Goal: Transaction & Acquisition: Purchase product/service

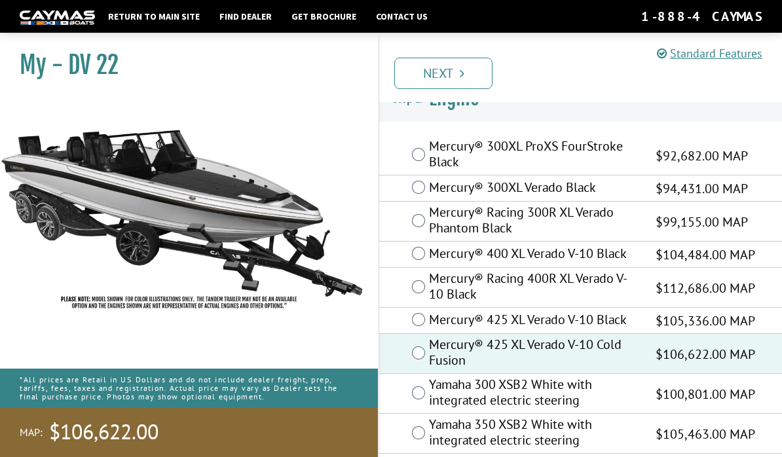
scroll to position [29, 0]
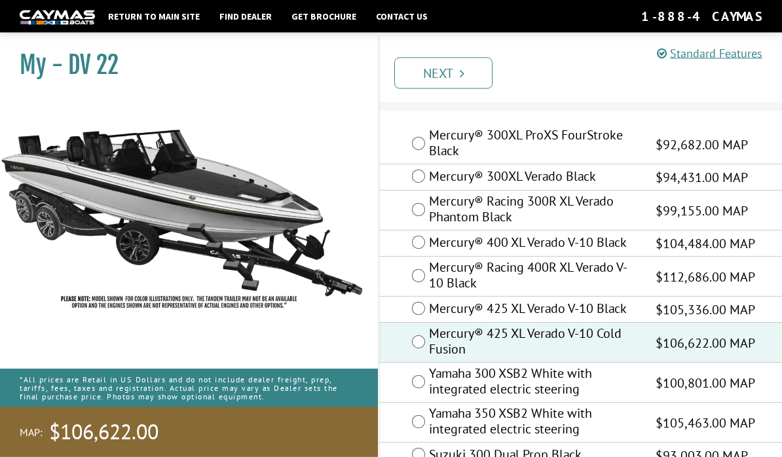
click at [424, 79] on link "Next" at bounding box center [443, 73] width 98 height 31
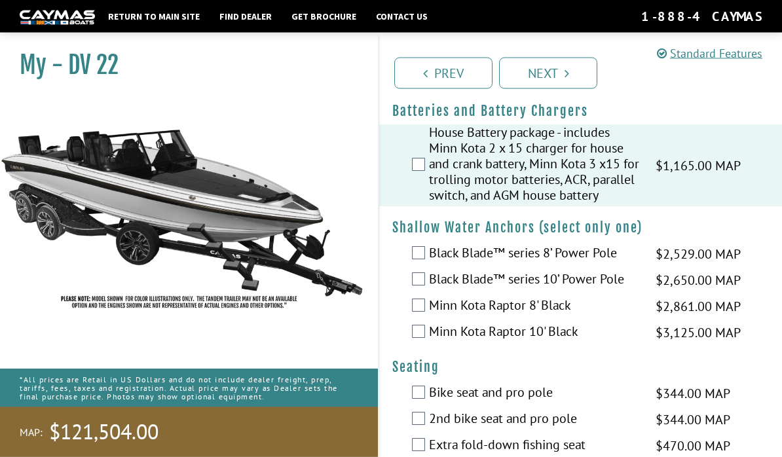
scroll to position [1384, 0]
click at [416, 166] on div "House Battery package - includes Minn Kota 2 x 15 charger for house and crank b…" at bounding box center [580, 165] width 403 height 82
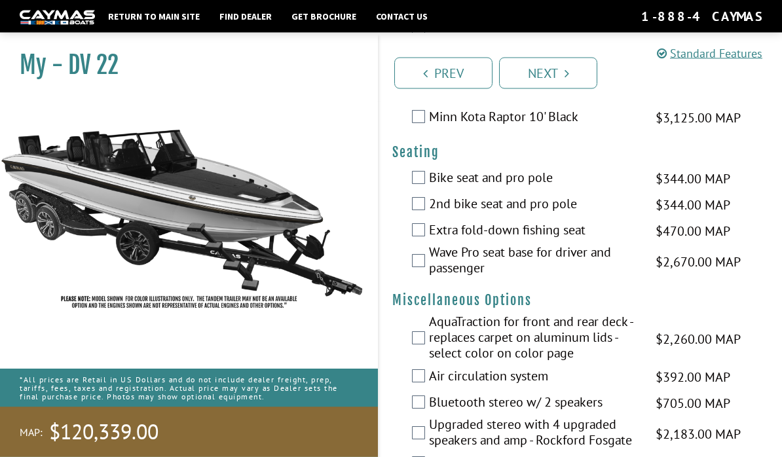
scroll to position [1599, 0]
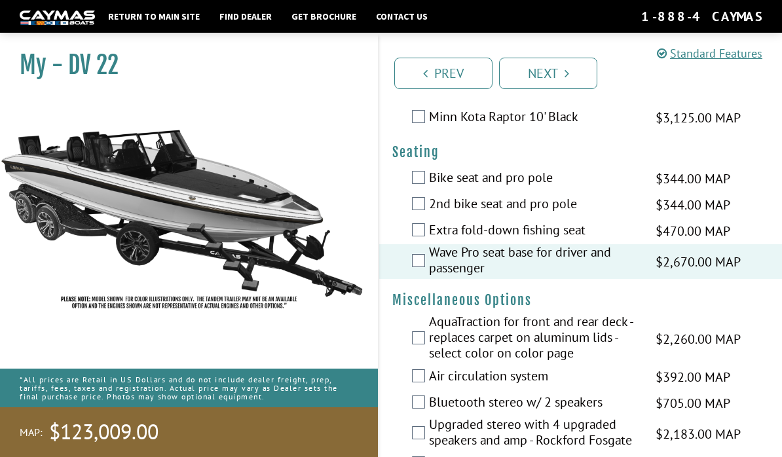
click at [429, 170] on label "Bike seat and pro pole" at bounding box center [534, 179] width 210 height 19
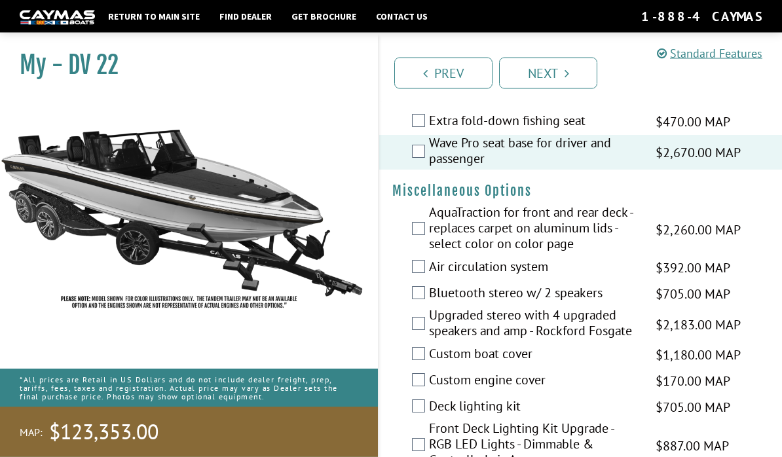
scroll to position [1710, 0]
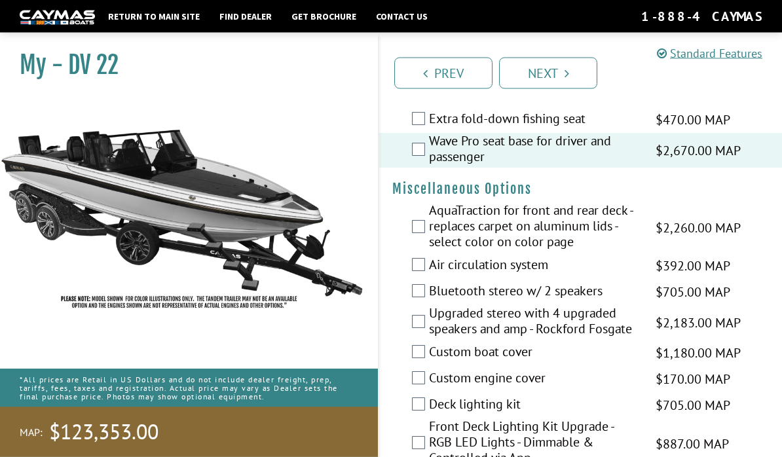
click at [425, 218] on div "AquaTraction for front and rear deck - replaces carpet on aluminum lids - selec…" at bounding box center [580, 228] width 403 height 50
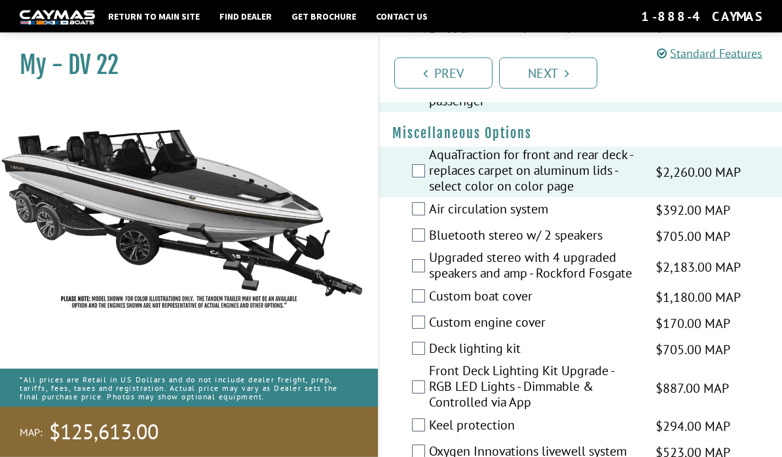
scroll to position [1766, 0]
click at [430, 238] on label "Bluetooth stereo w/ 2 speakers" at bounding box center [534, 236] width 210 height 19
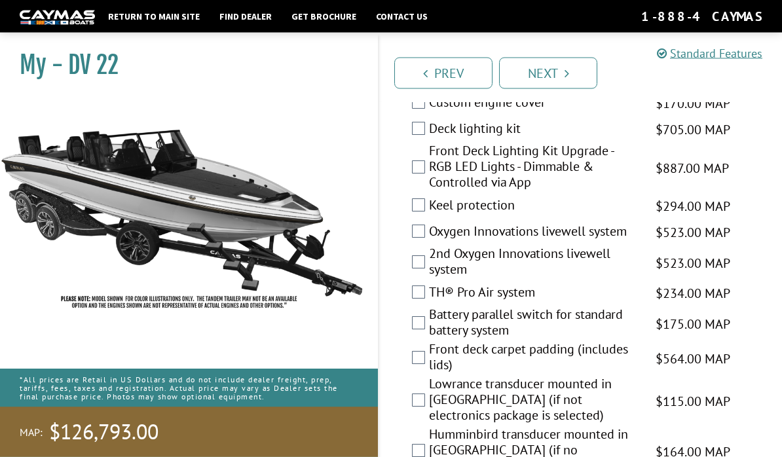
scroll to position [1986, 0]
click at [432, 323] on label "Battery parallel switch for standard battery system" at bounding box center [534, 323] width 210 height 35
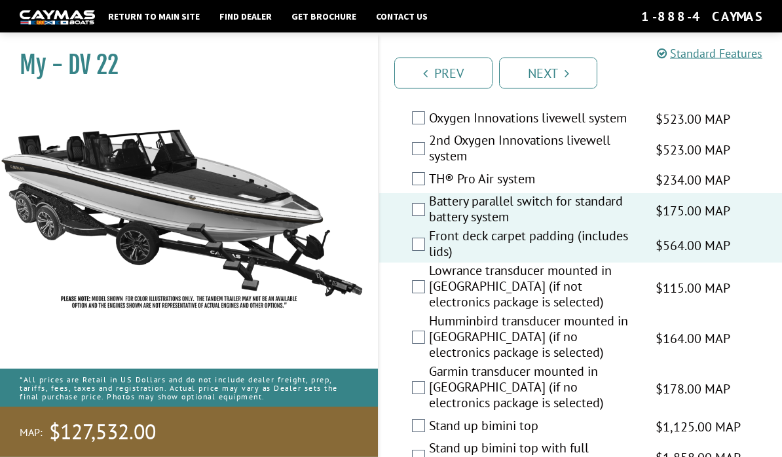
scroll to position [2103, 0]
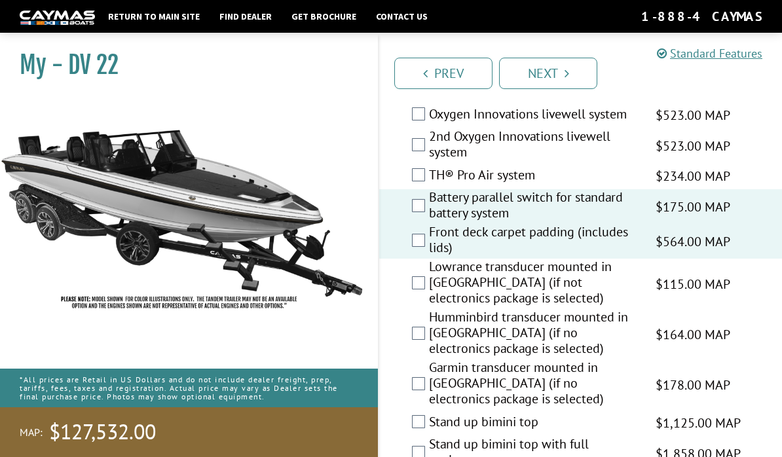
click at [429, 436] on label "Stand up bimini top with full enclosure" at bounding box center [534, 453] width 210 height 35
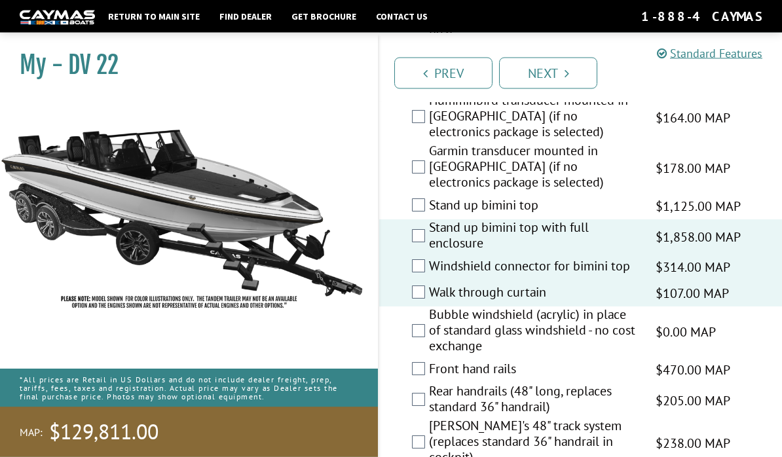
scroll to position [2321, 0]
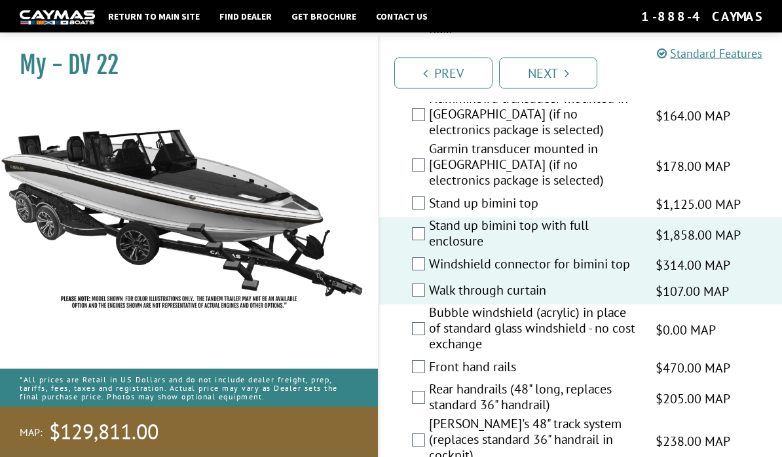
click at [433, 359] on label "Front hand rails" at bounding box center [534, 368] width 210 height 19
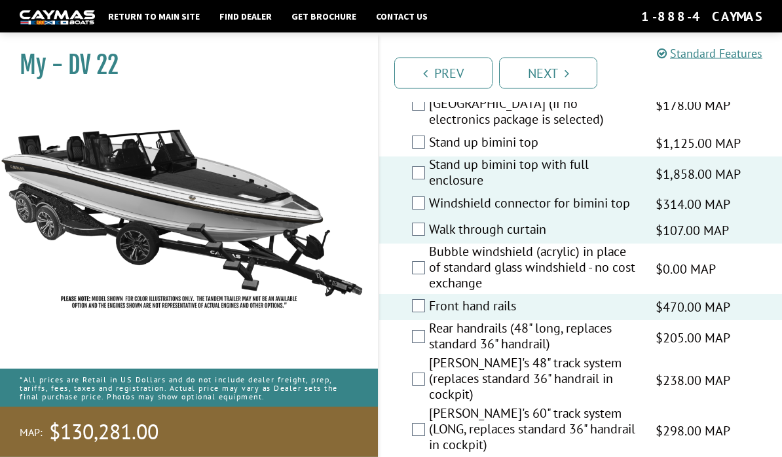
scroll to position [2383, 0]
click at [432, 355] on label "[PERSON_NAME]'s 48" track system (replaces standard 36" handrail in cockpit)" at bounding box center [534, 380] width 210 height 50
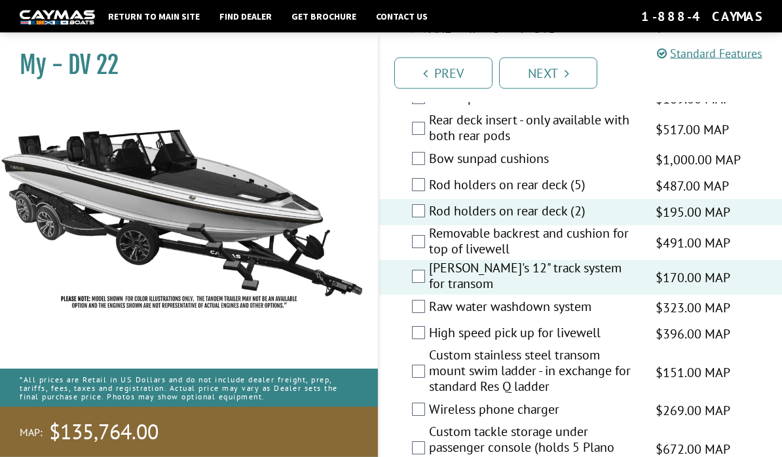
scroll to position [3161, 0]
click at [431, 347] on label "Custom stainless steel transom mount swim ladder - in exchange for standard Res…" at bounding box center [534, 372] width 210 height 50
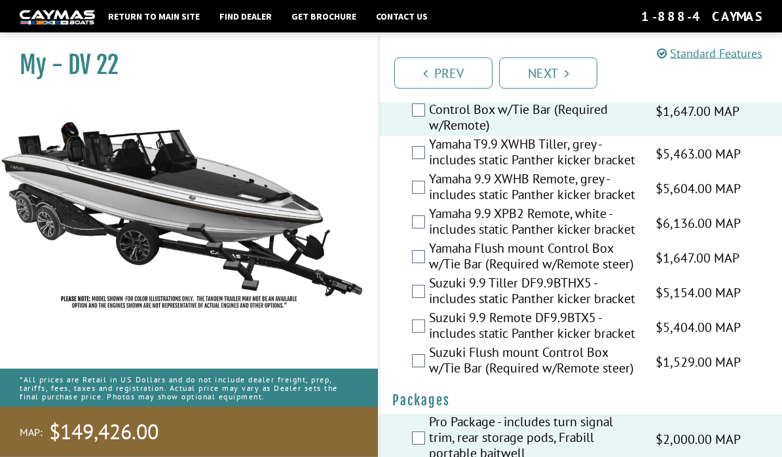
scroll to position [4027, 0]
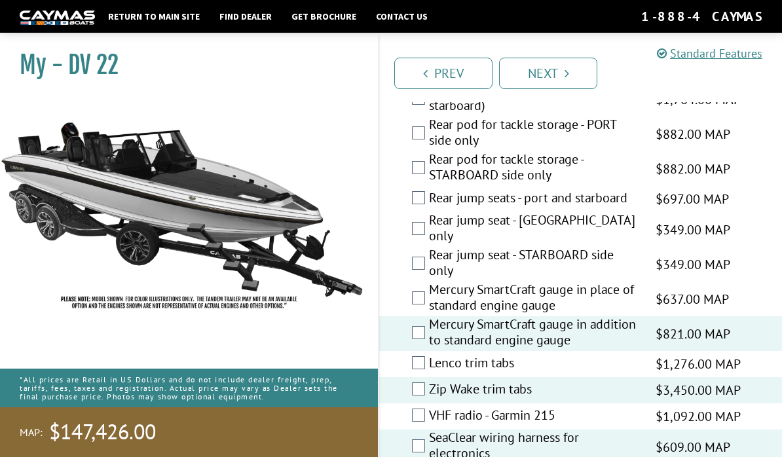
scroll to position [2777, 0]
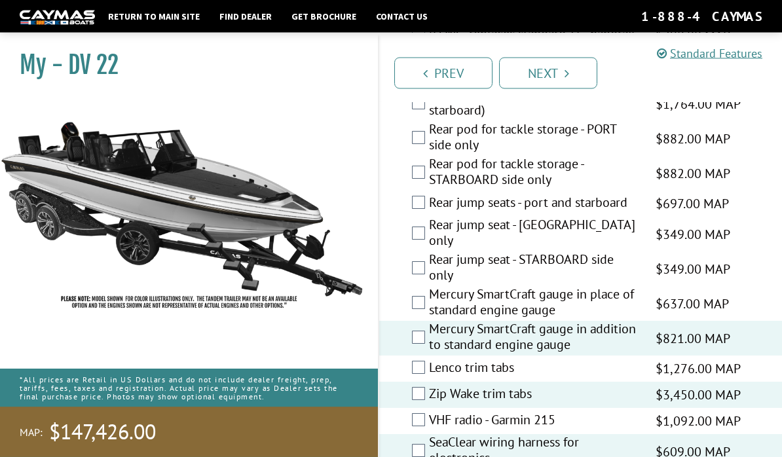
click at [569, 70] on link "Next" at bounding box center [548, 73] width 98 height 31
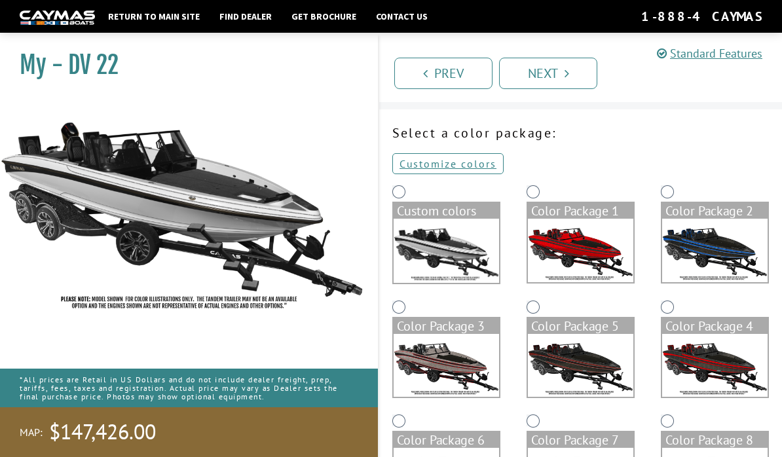
scroll to position [0, 0]
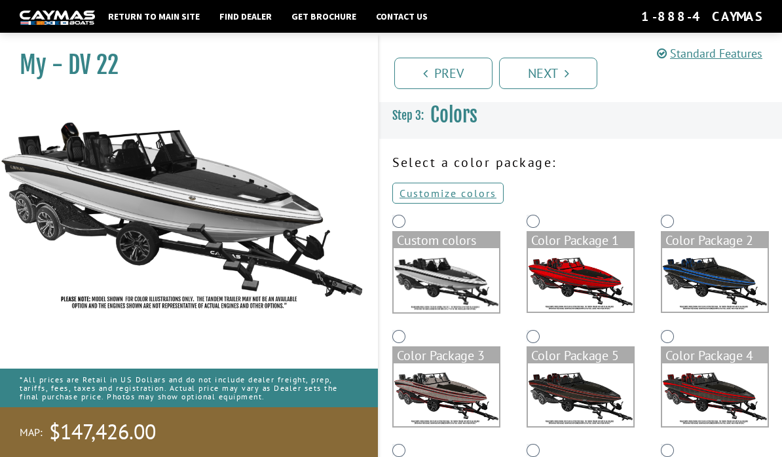
click at [439, 196] on link "Customize colors" at bounding box center [447, 193] width 111 height 21
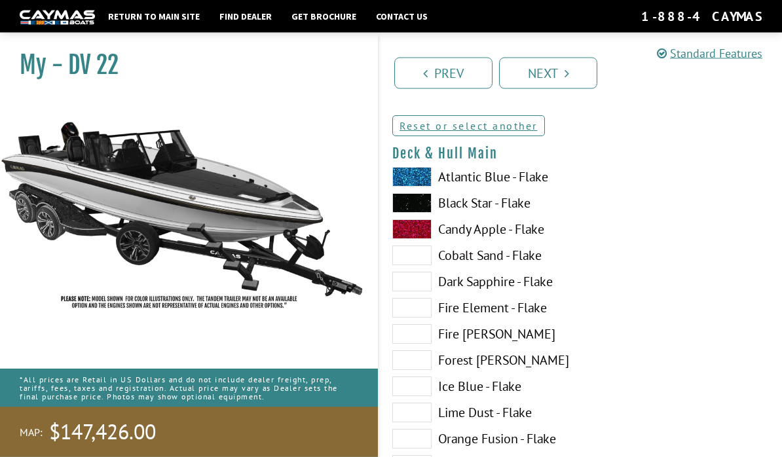
scroll to position [70, 0]
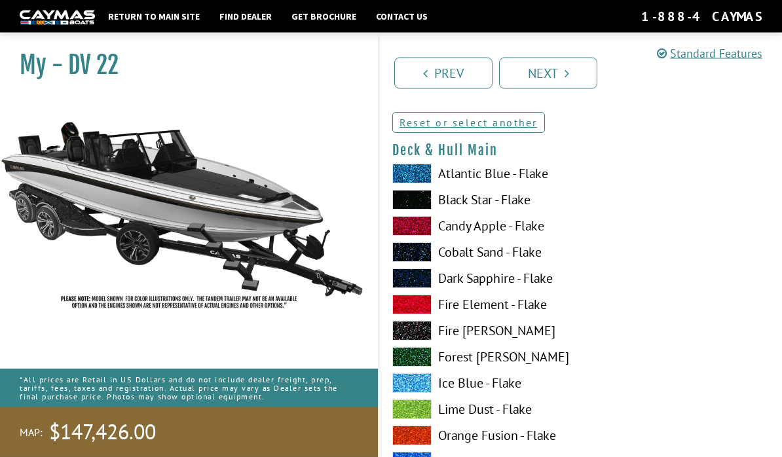
click at [415, 405] on span at bounding box center [411, 410] width 39 height 20
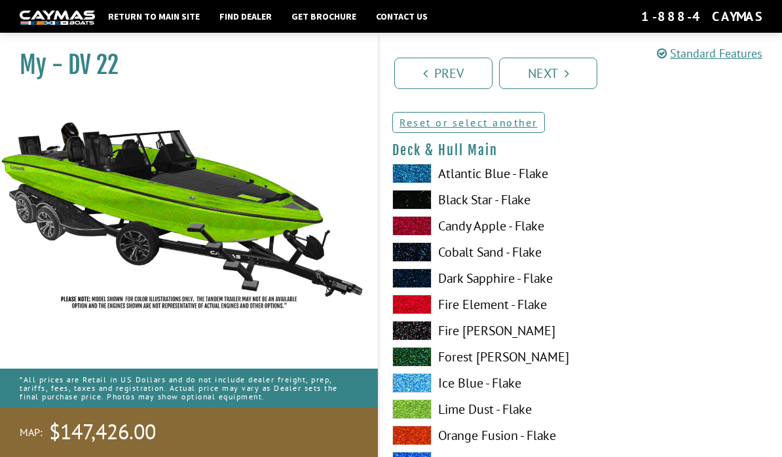
click at [416, 284] on span at bounding box center [411, 278] width 39 height 20
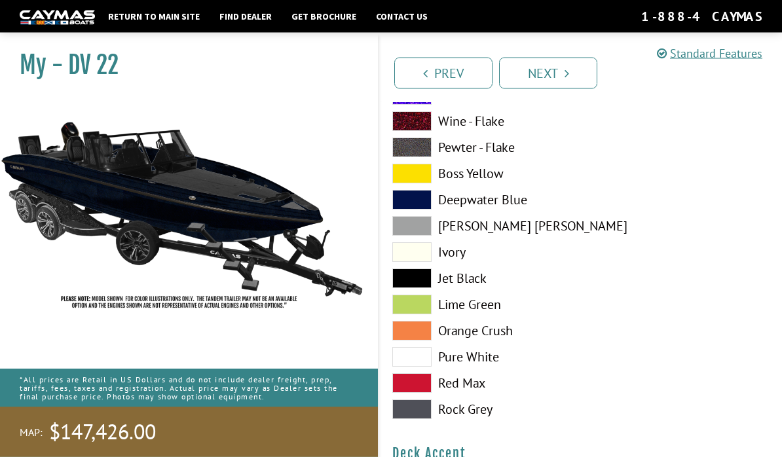
scroll to position [573, 0]
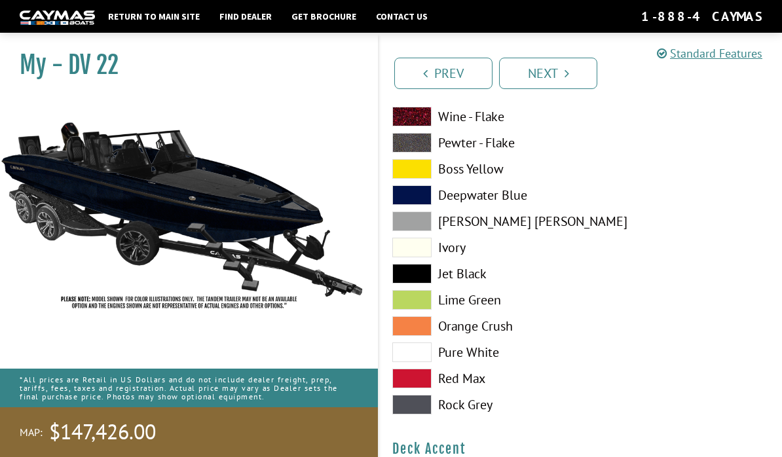
click at [413, 356] on span at bounding box center [411, 352] width 39 height 20
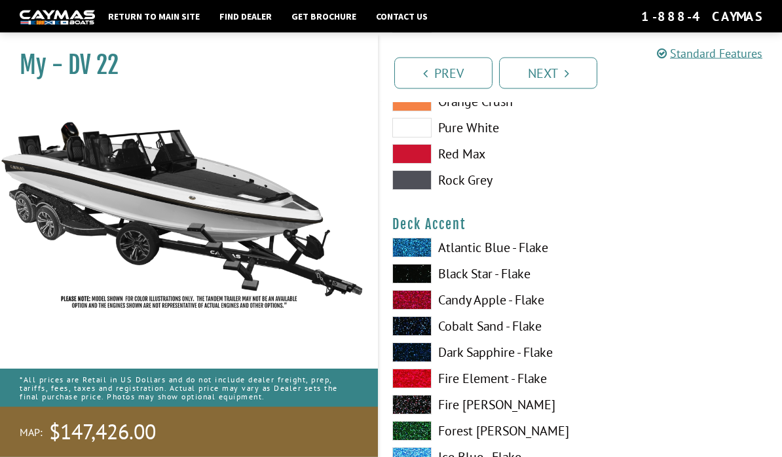
click at [412, 362] on span at bounding box center [411, 353] width 39 height 20
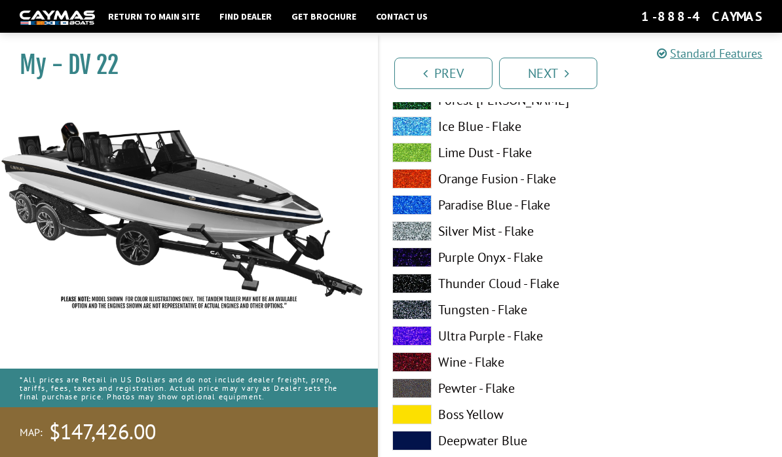
scroll to position [1143, 0]
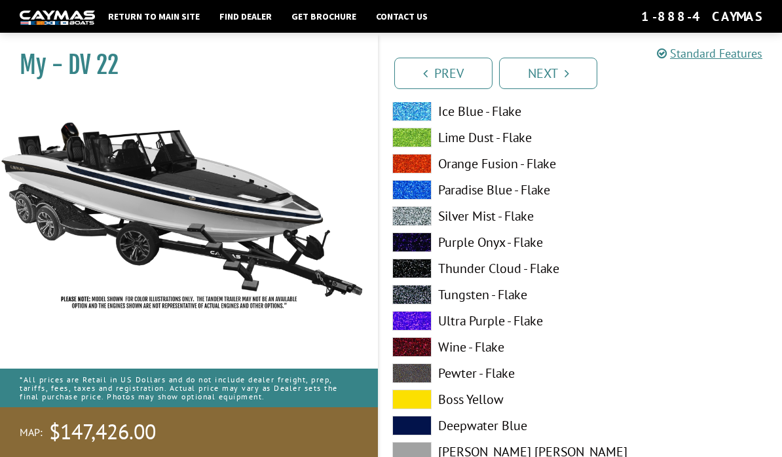
click at [412, 424] on span at bounding box center [411, 426] width 39 height 20
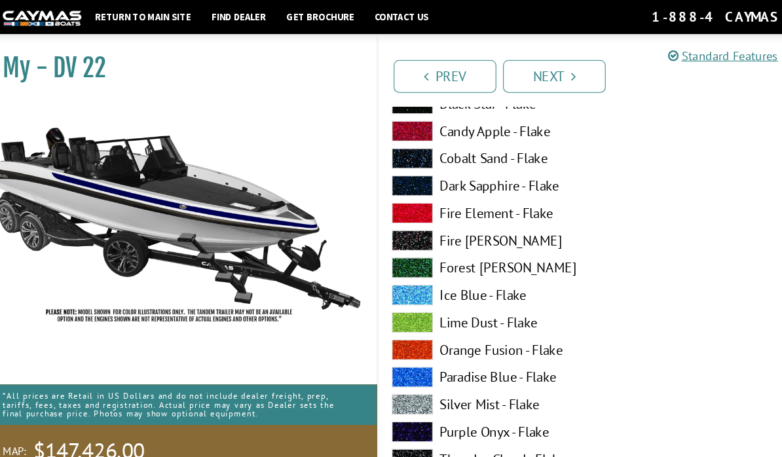
scroll to position [978, 0]
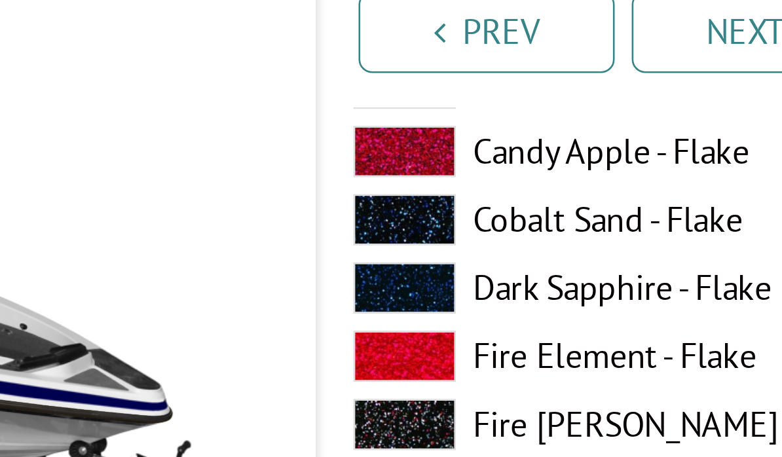
click at [392, 135] on span at bounding box center [411, 145] width 39 height 20
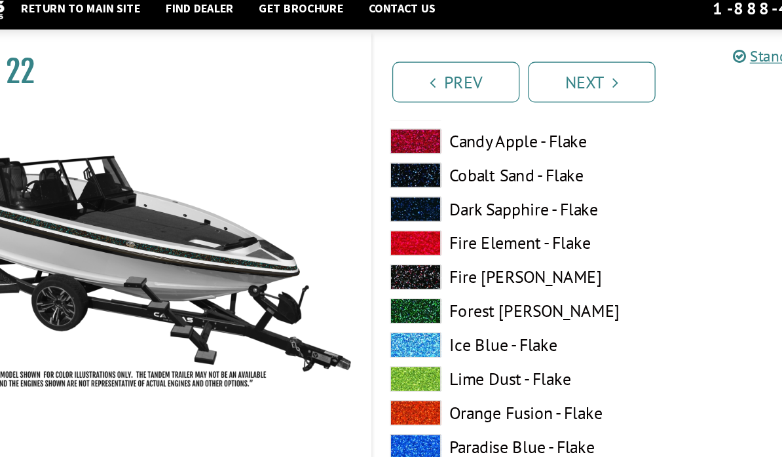
click at [392, 166] on span at bounding box center [411, 172] width 39 height 20
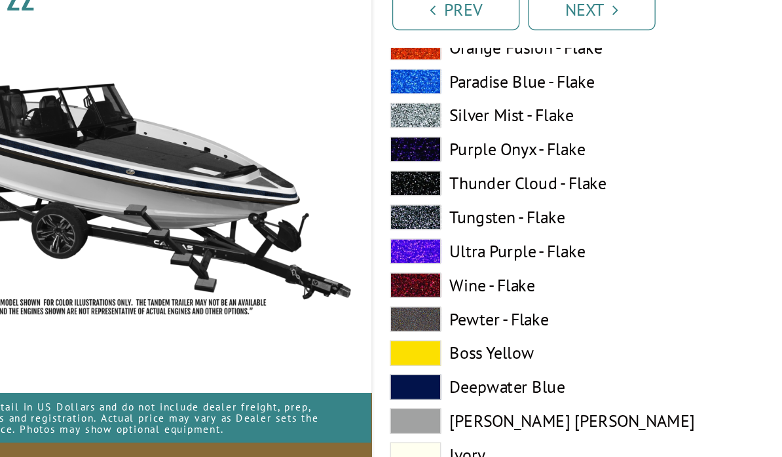
scroll to position [1207, 0]
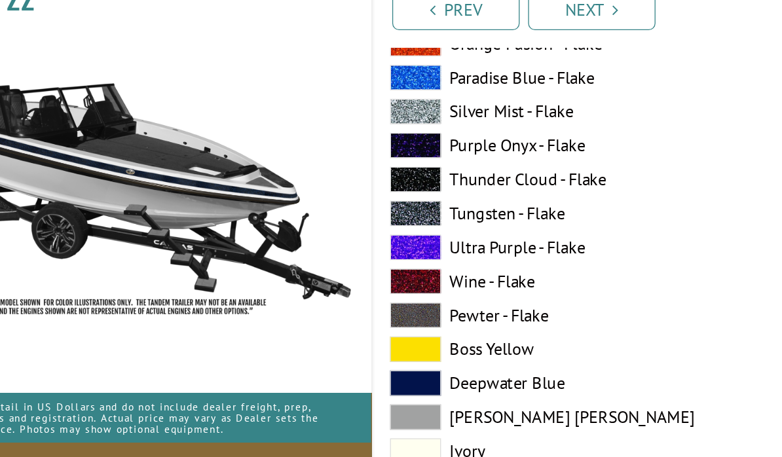
click at [392, 352] on span at bounding box center [411, 362] width 39 height 20
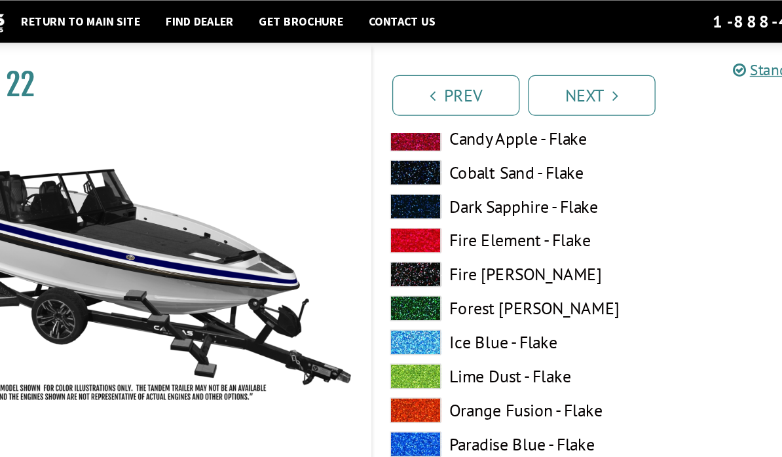
scroll to position [986, 0]
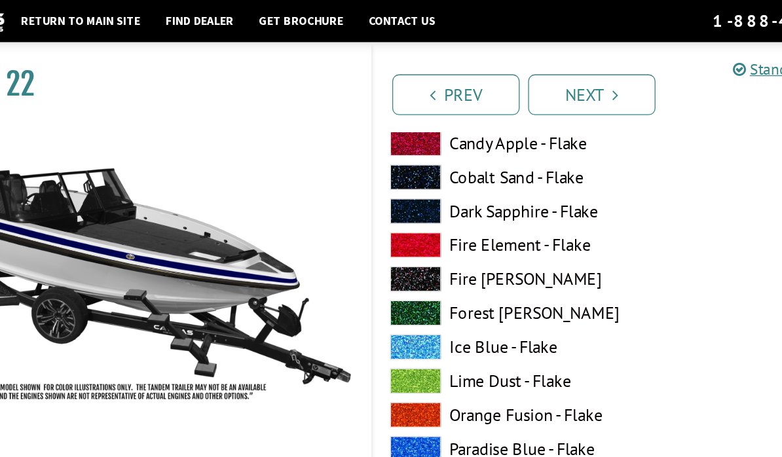
click at [392, 155] on span at bounding box center [411, 163] width 39 height 20
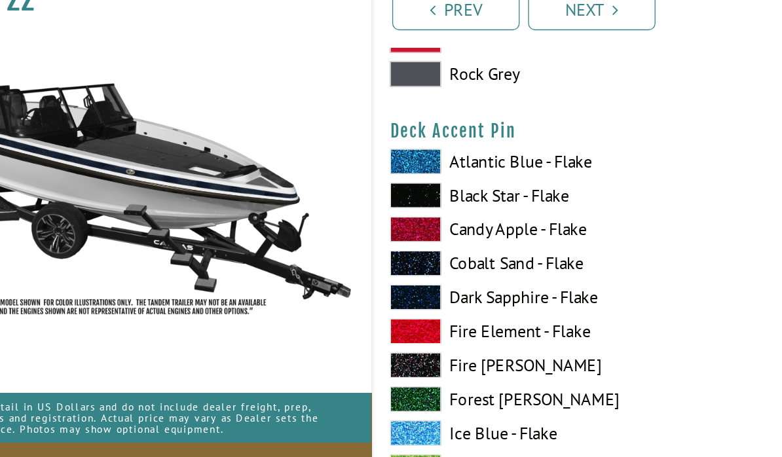
scroll to position [1656, 0]
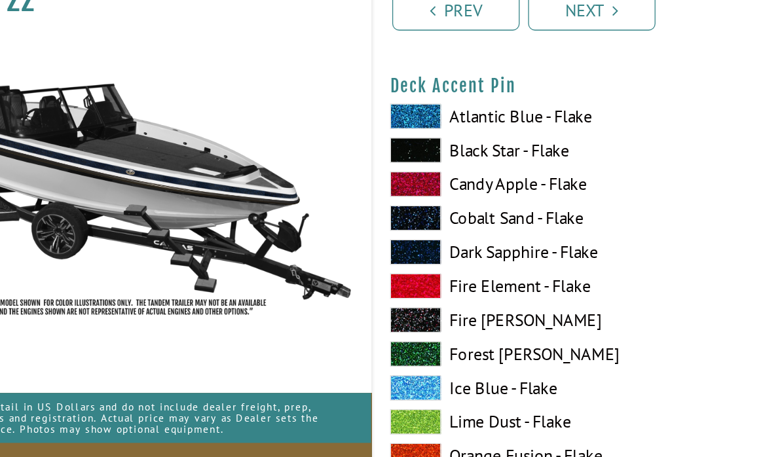
click at [392, 276] on span at bounding box center [411, 286] width 39 height 20
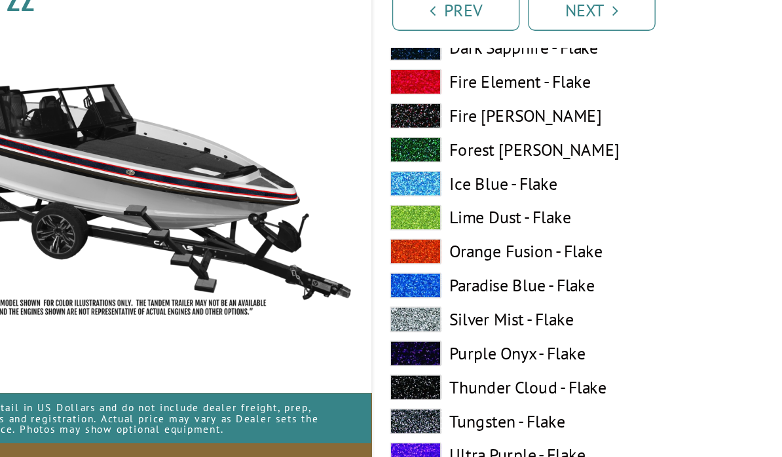
scroll to position [1873, 0]
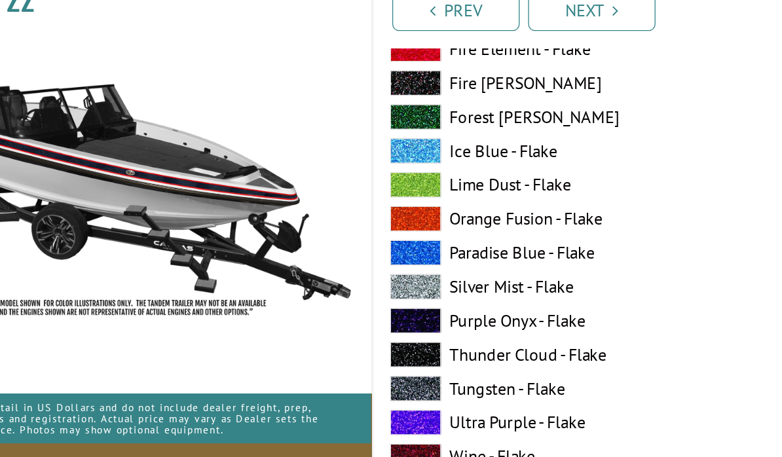
click at [392, 276] on span at bounding box center [411, 286] width 39 height 20
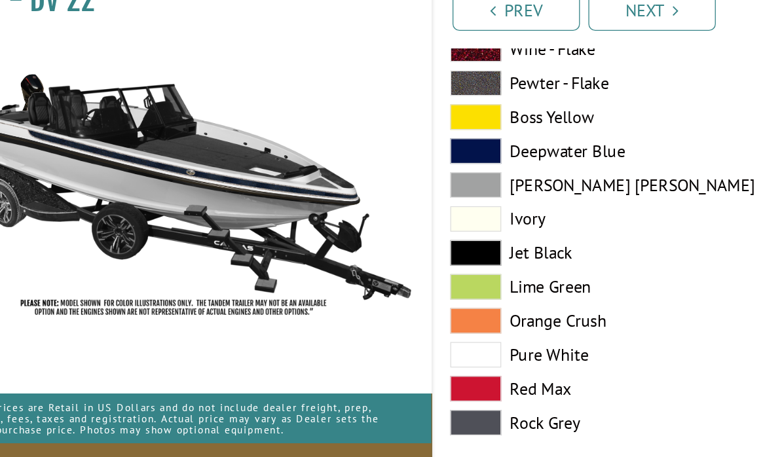
scroll to position [2734, 0]
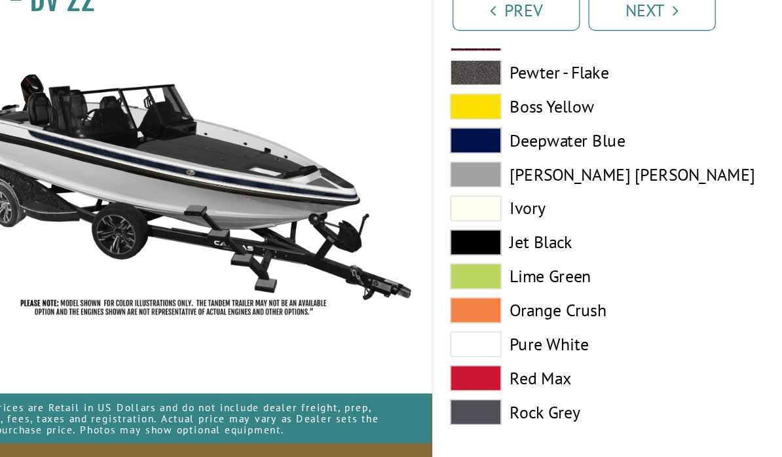
click at [392, 321] on span at bounding box center [411, 331] width 39 height 20
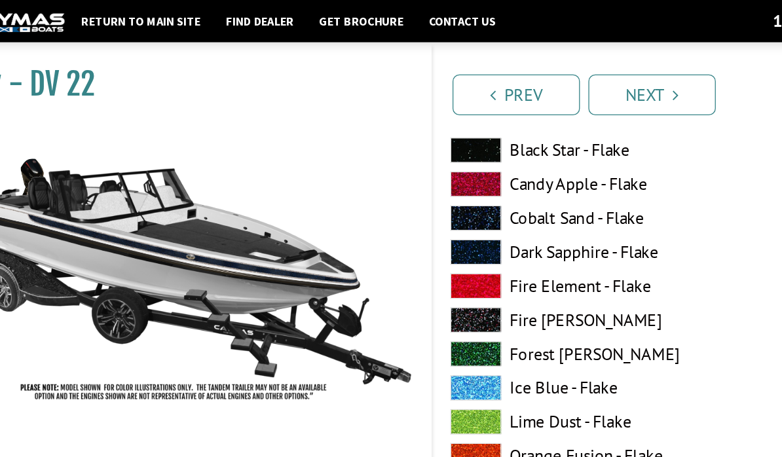
scroll to position [2284, 0]
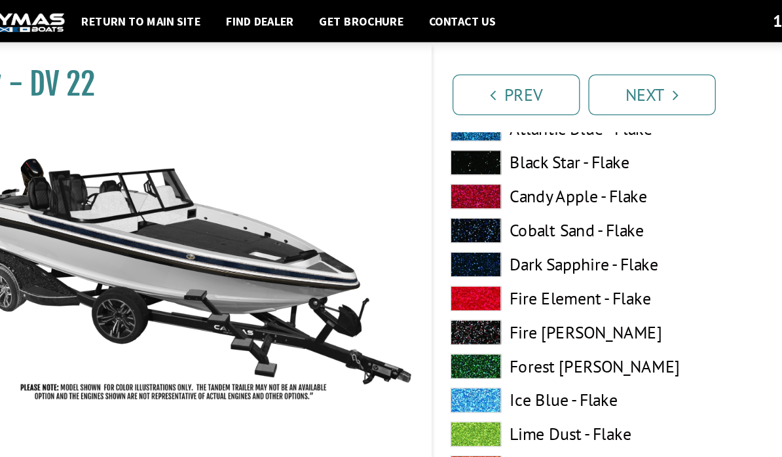
click at [392, 201] on span at bounding box center [411, 204] width 39 height 20
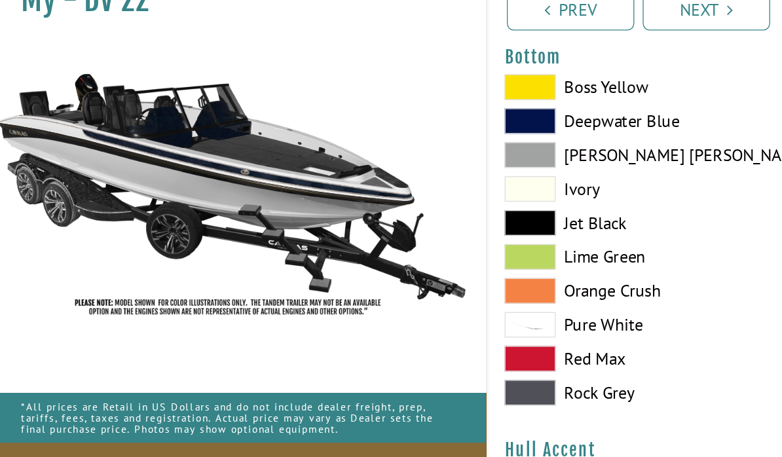
scroll to position [3053, 0]
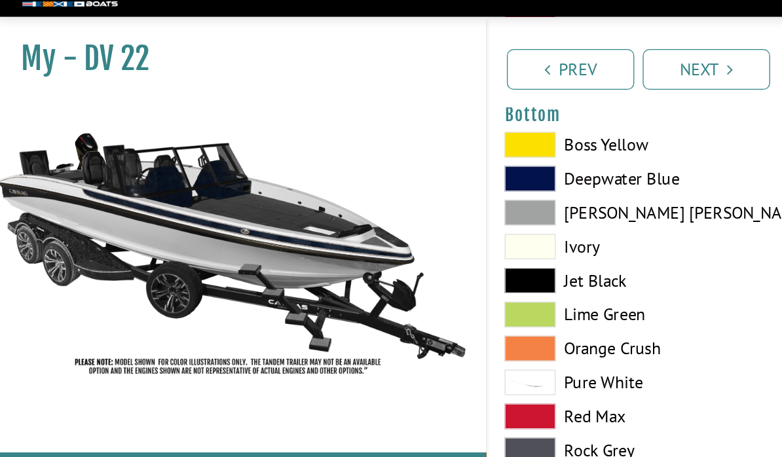
click at [423, 148] on span at bounding box center [411, 158] width 39 height 20
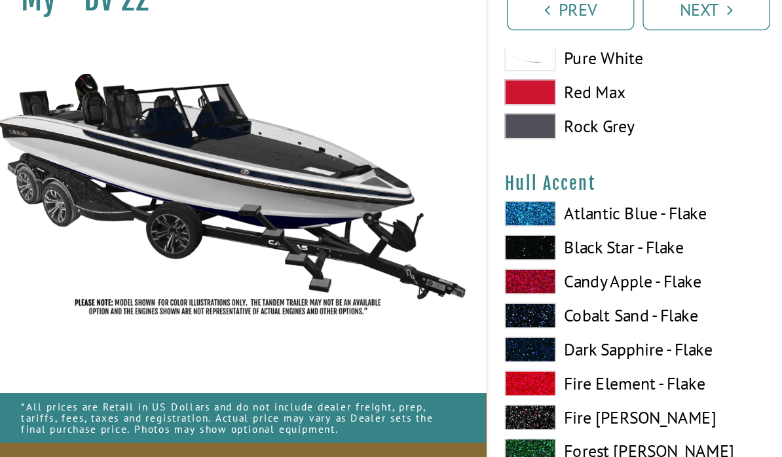
scroll to position [3258, 0]
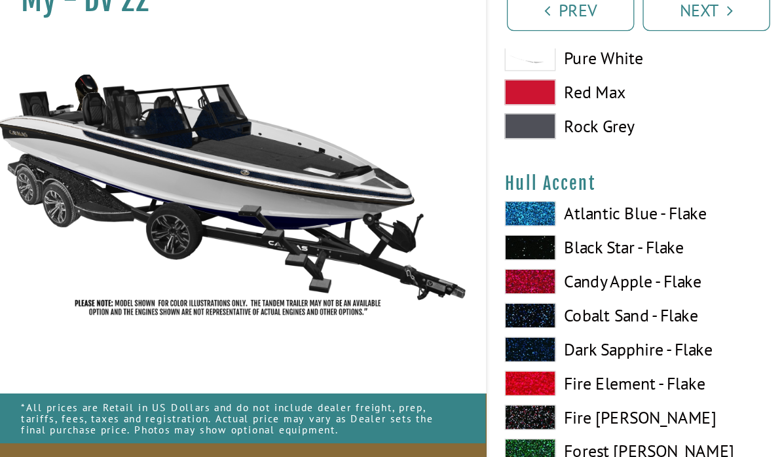
click at [416, 351] on span at bounding box center [411, 361] width 39 height 20
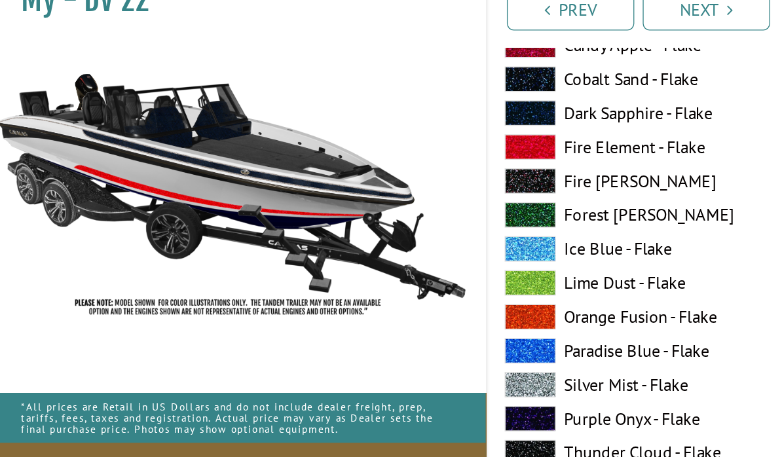
scroll to position [3441, 0]
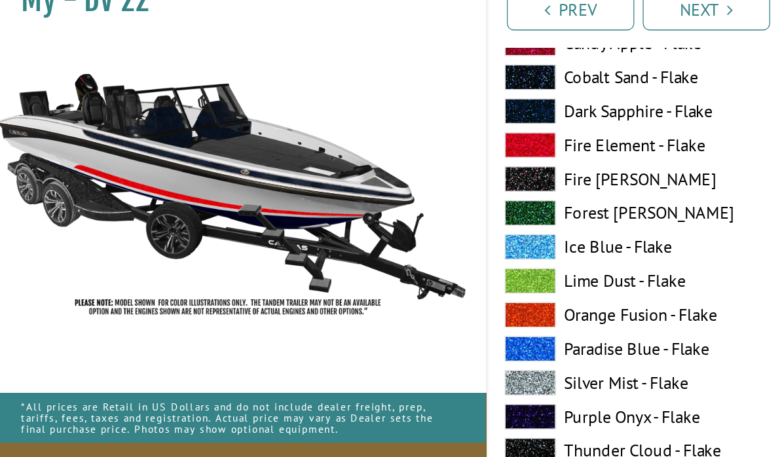
click at [420, 351] on span at bounding box center [411, 361] width 39 height 20
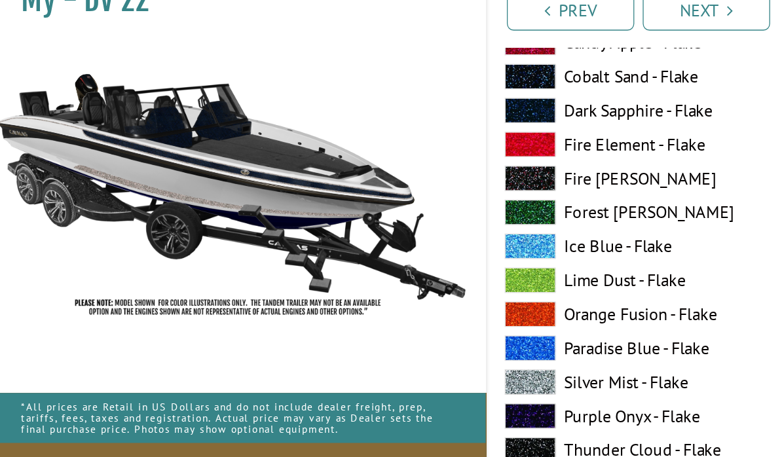
click at [424, 141] on span at bounding box center [411, 151] width 39 height 20
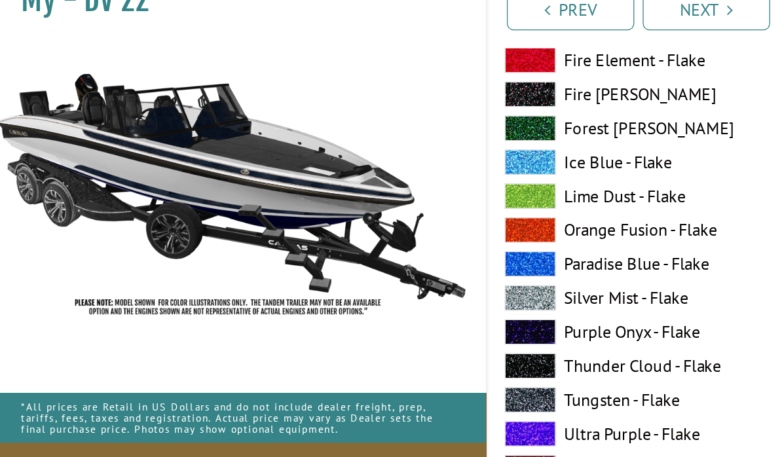
scroll to position [4310, 0]
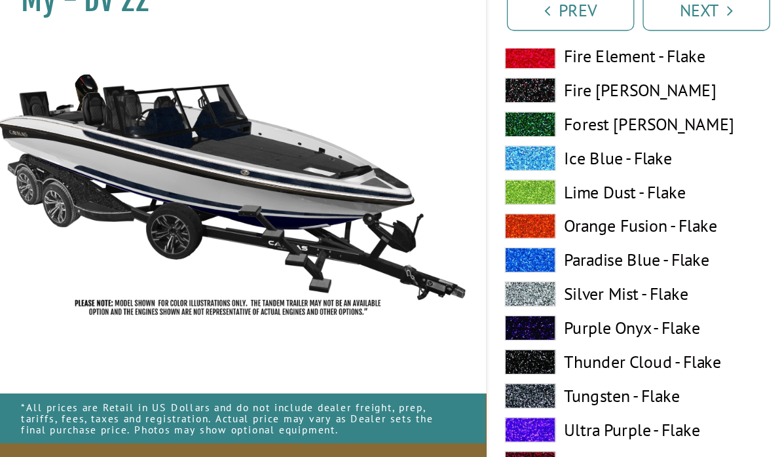
click at [425, 282] on span at bounding box center [411, 292] width 39 height 20
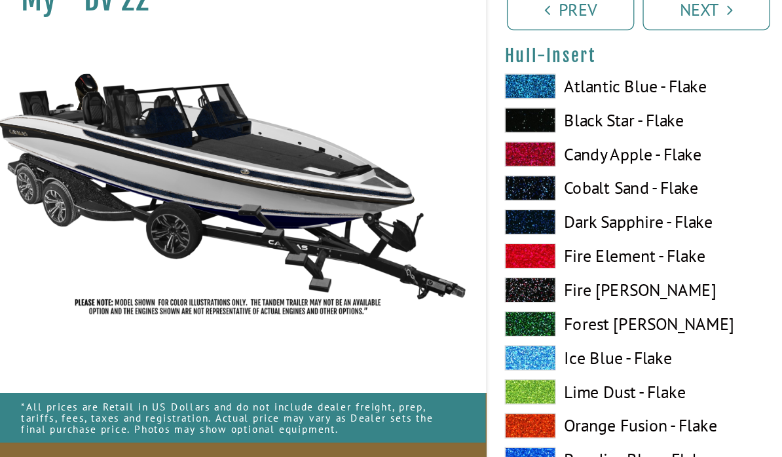
scroll to position [4695, 0]
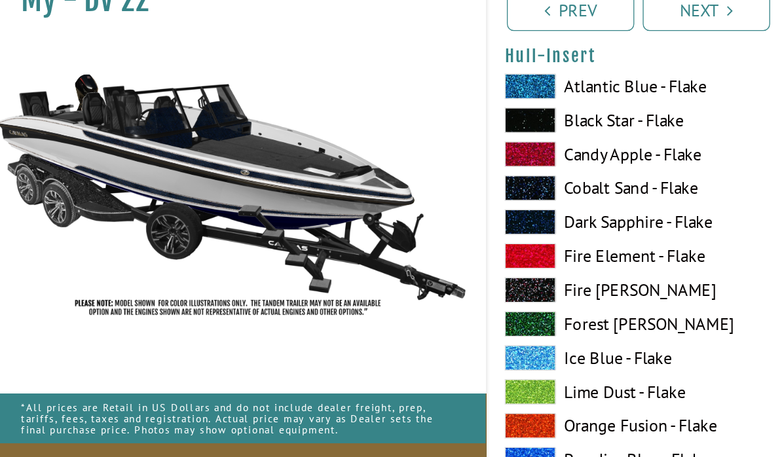
click at [425, 253] on span at bounding box center [411, 263] width 39 height 20
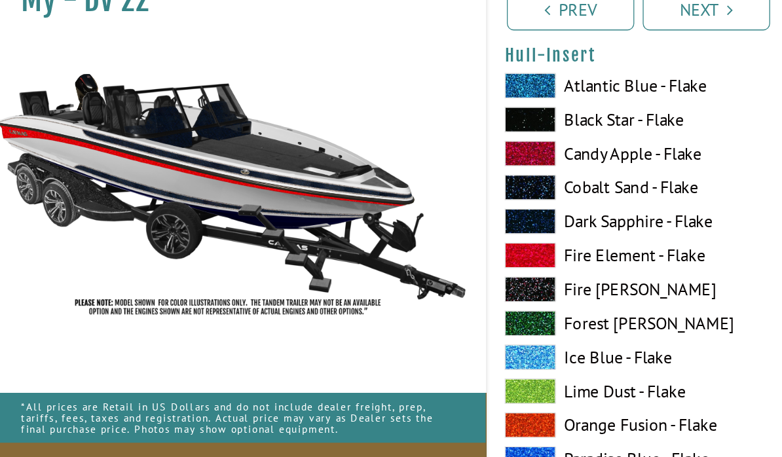
click at [405, 174] on span at bounding box center [411, 184] width 39 height 20
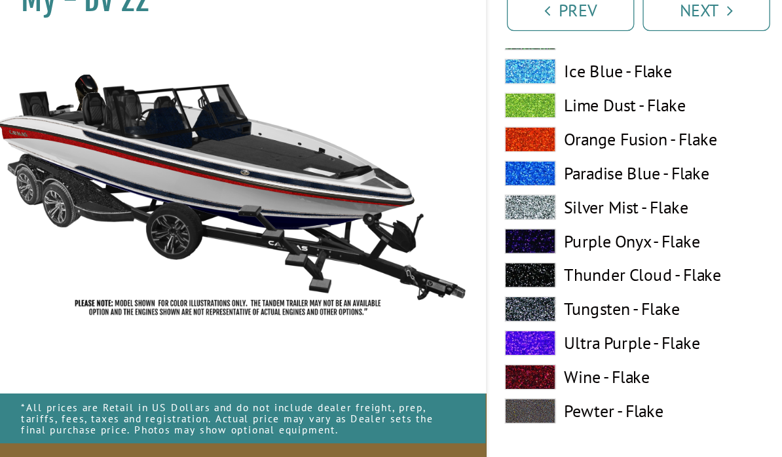
scroll to position [5729, 0]
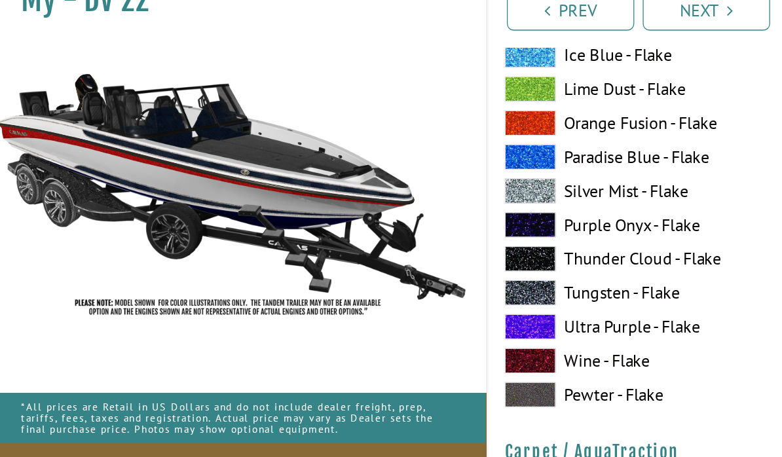
click at [486, 203] on label "Silver Mist - Flake" at bounding box center [479, 213] width 175 height 20
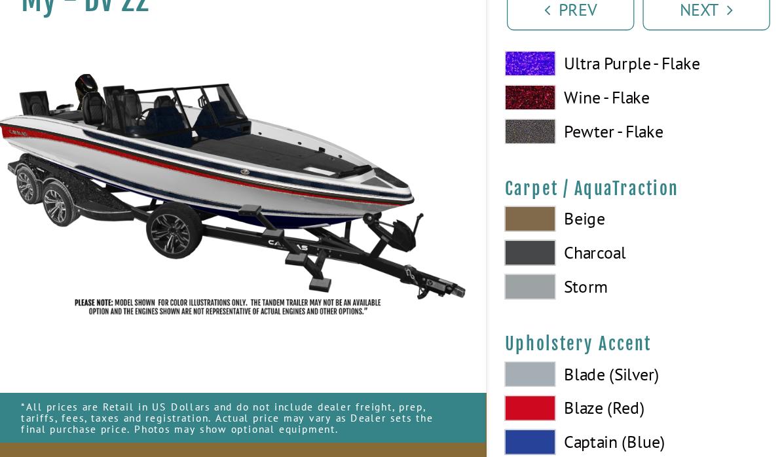
scroll to position [5938, 0]
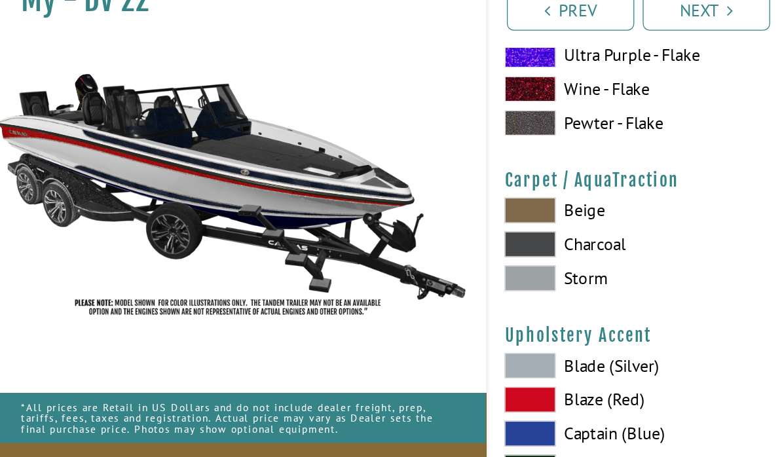
click at [425, 270] on span at bounding box center [411, 280] width 39 height 20
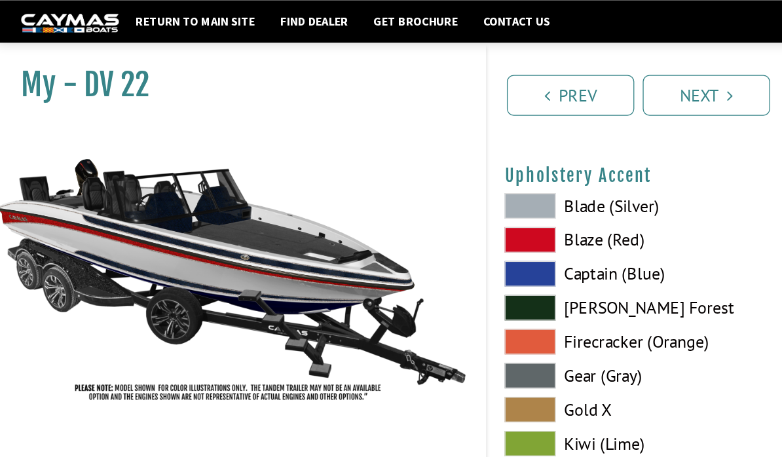
scroll to position [6125, 0]
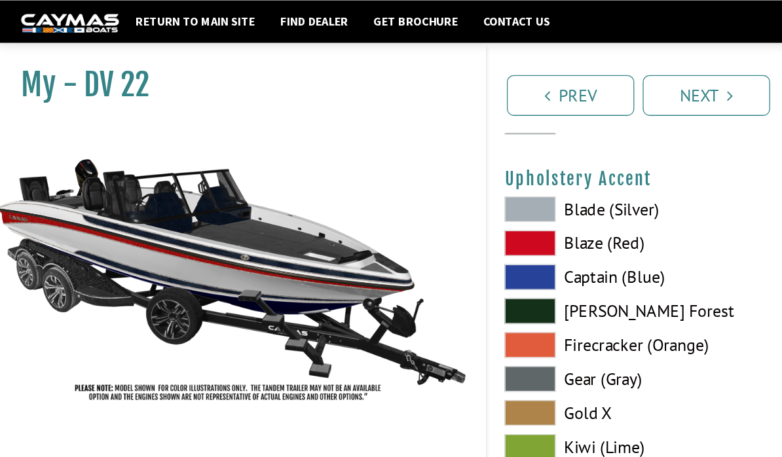
click at [424, 170] on span at bounding box center [411, 161] width 39 height 20
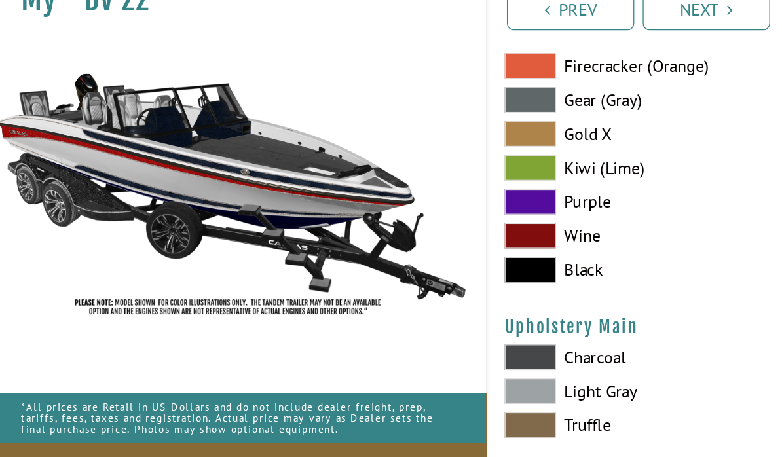
scroll to position [6275, 0]
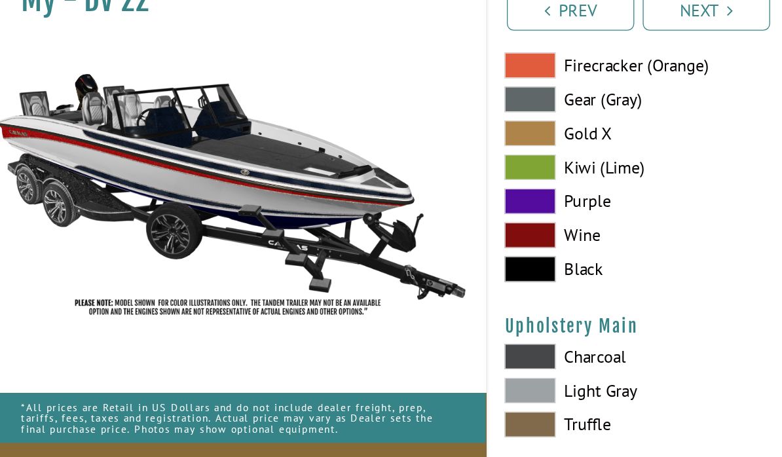
click at [418, 357] on span at bounding box center [411, 367] width 39 height 20
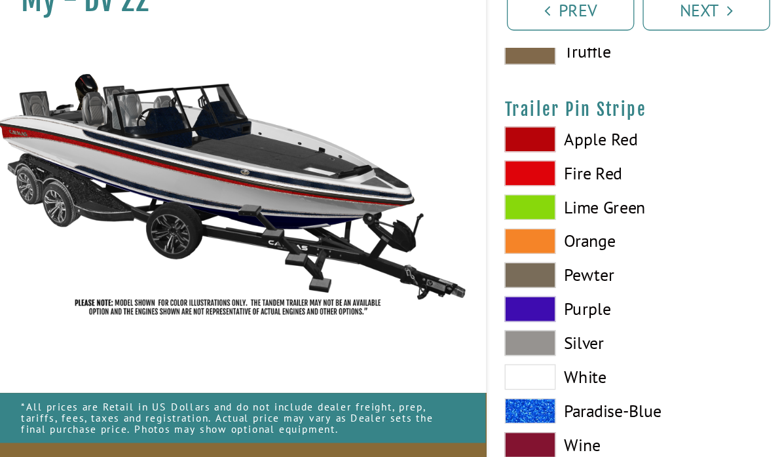
scroll to position [6572, 0]
click at [426, 346] on span at bounding box center [411, 356] width 39 height 20
click at [423, 163] on span at bounding box center [411, 173] width 39 height 20
click at [425, 346] on span at bounding box center [411, 356] width 39 height 20
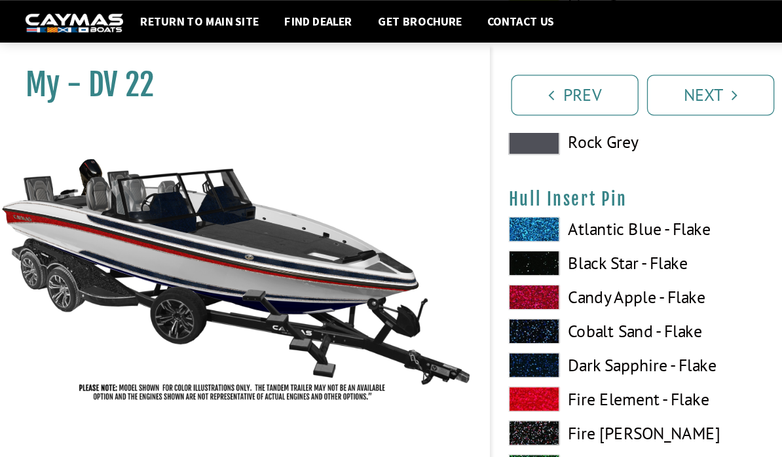
scroll to position [5450, 0]
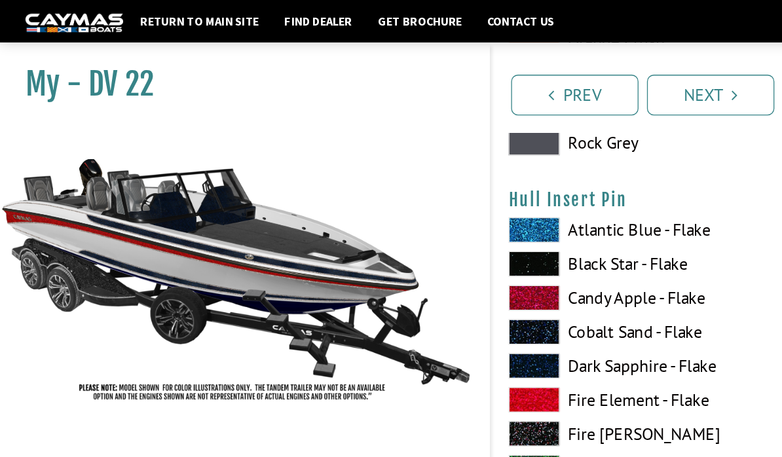
click at [565, 73] on icon "Pagination" at bounding box center [566, 73] width 5 height 13
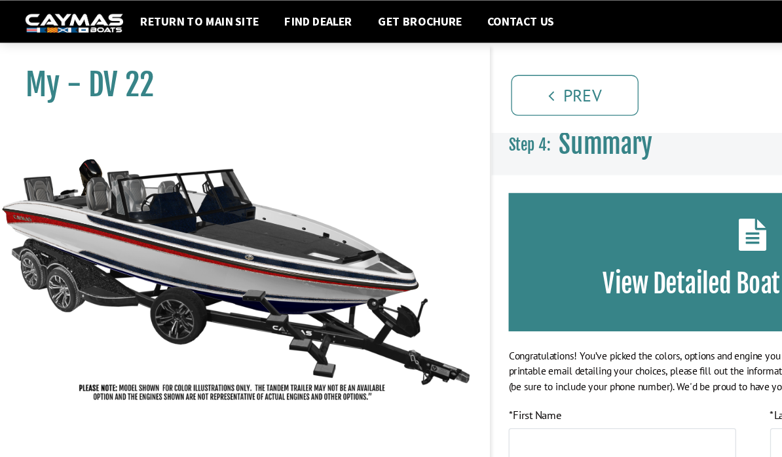
scroll to position [0, 0]
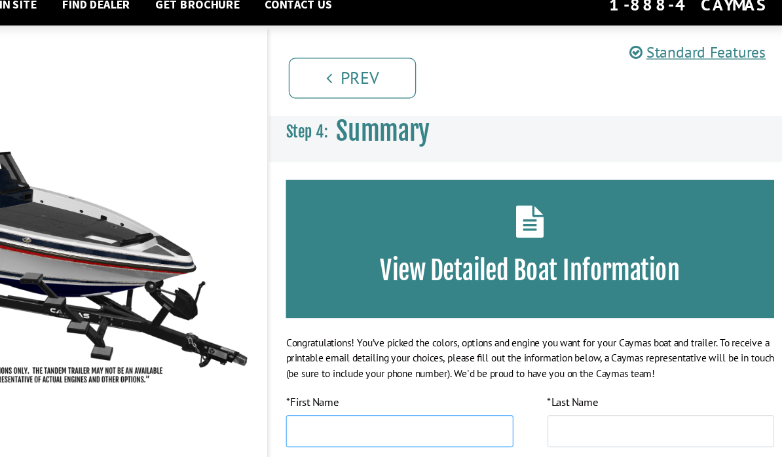
click at [392, 333] on input "text" at bounding box center [479, 345] width 175 height 25
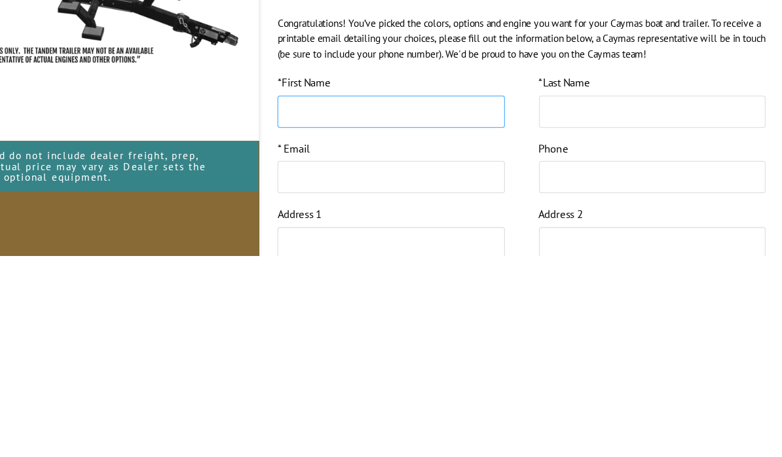
type input "*****"
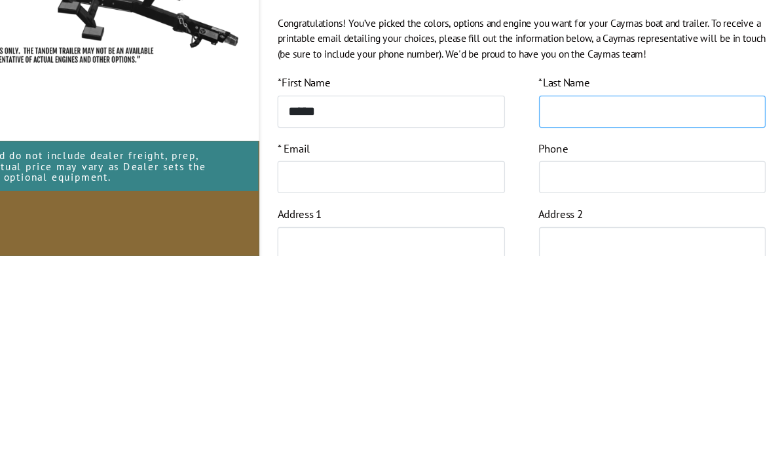
type input "*******"
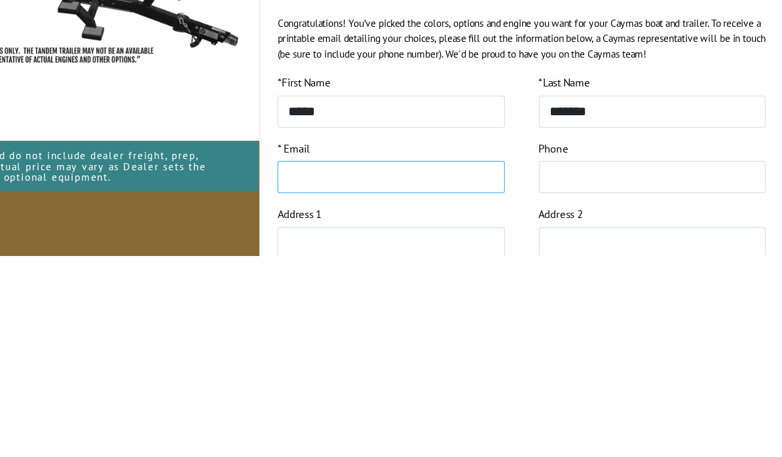
scroll to position [6, 0]
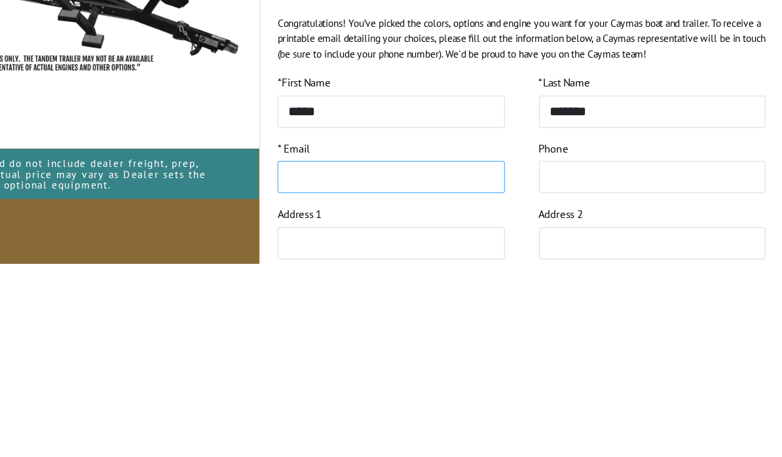
type input "*"
type input "**********"
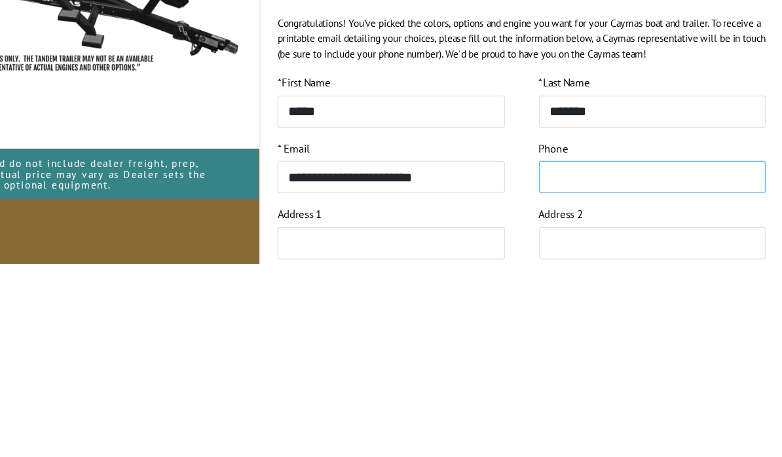
type input "**********"
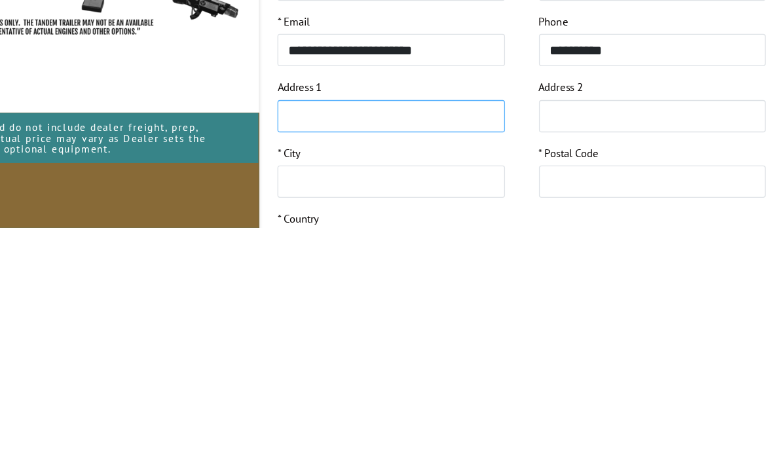
scroll to position [78, 0]
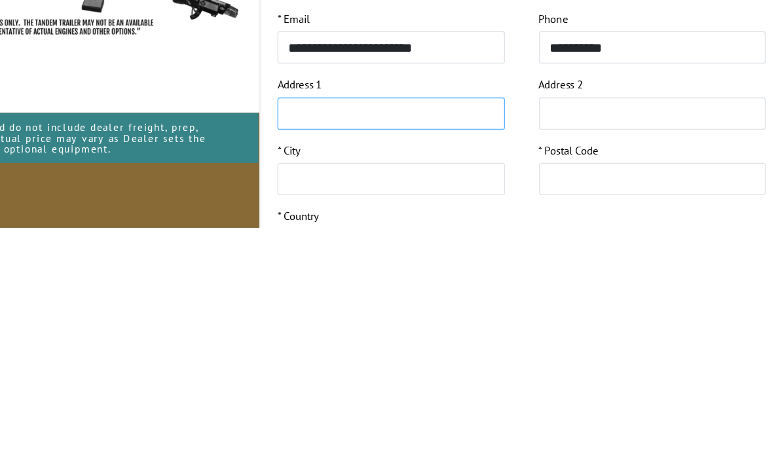
type input "**********"
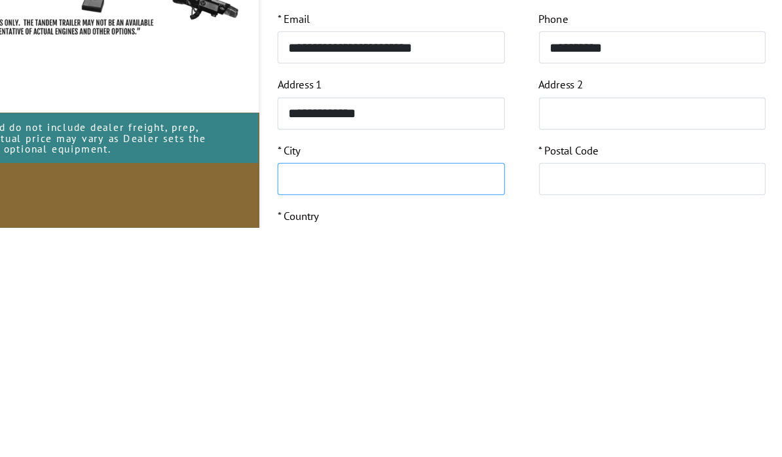
type input "********"
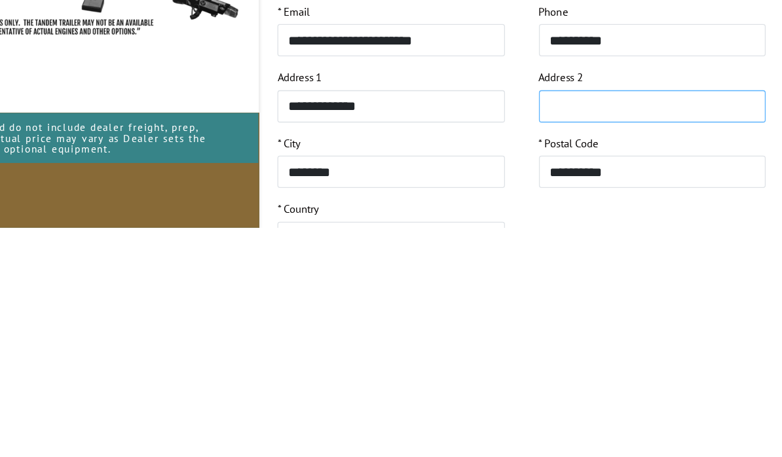
scroll to position [84, 0]
click at [594, 401] on input "**********" at bounding box center [681, 413] width 175 height 25
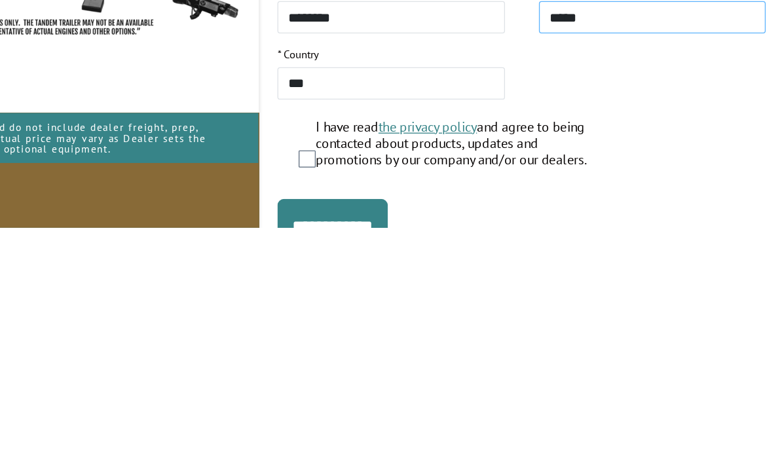
scroll to position [208, 0]
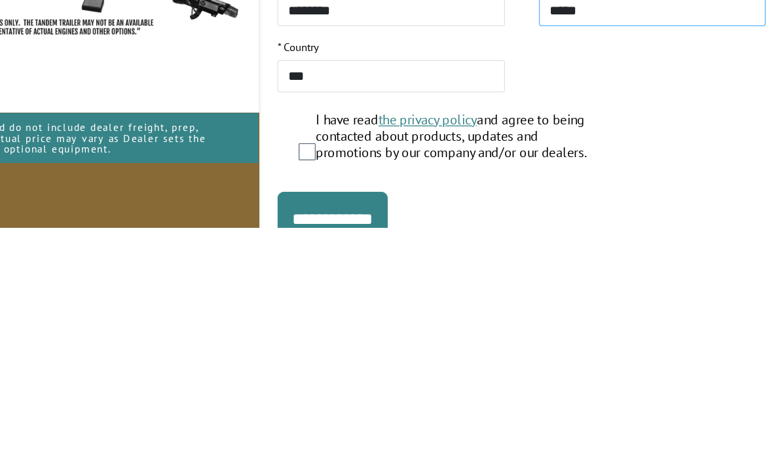
type input "*****"
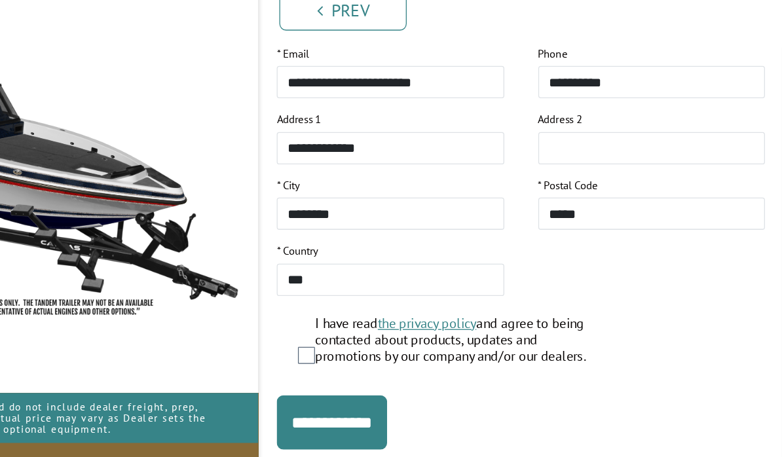
click at [392, 370] on input "**********" at bounding box center [434, 391] width 85 height 42
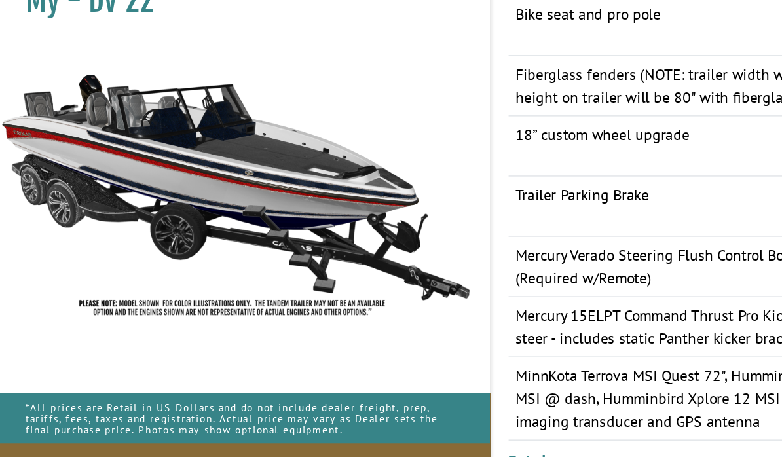
scroll to position [1811, 0]
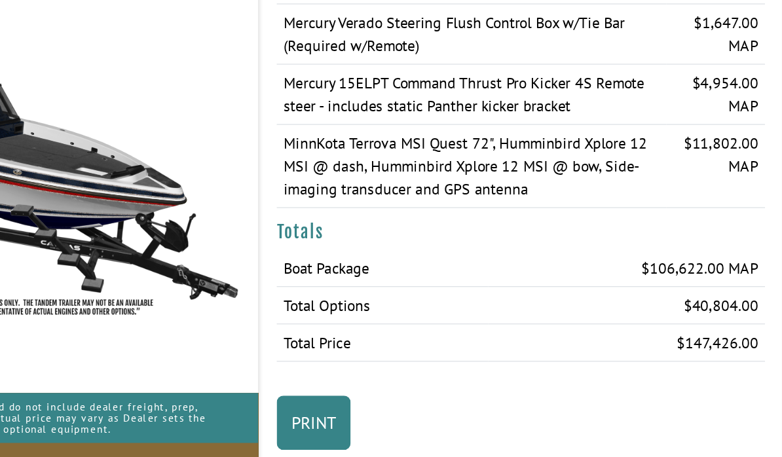
click at [392, 370] on link "Print" at bounding box center [420, 391] width 57 height 42
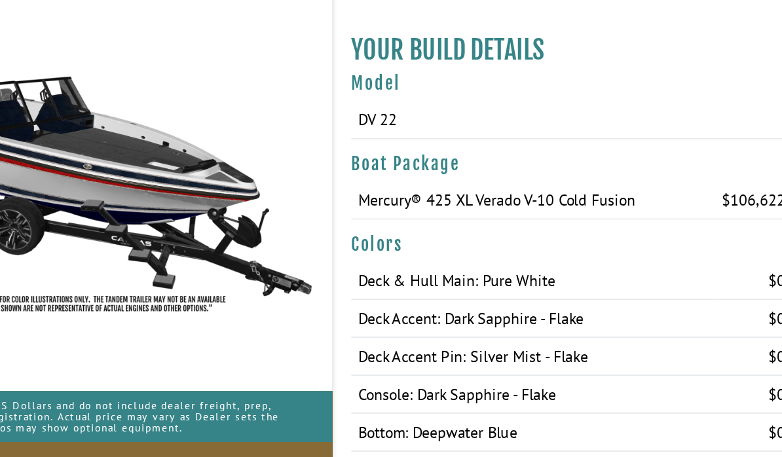
scroll to position [289, 9]
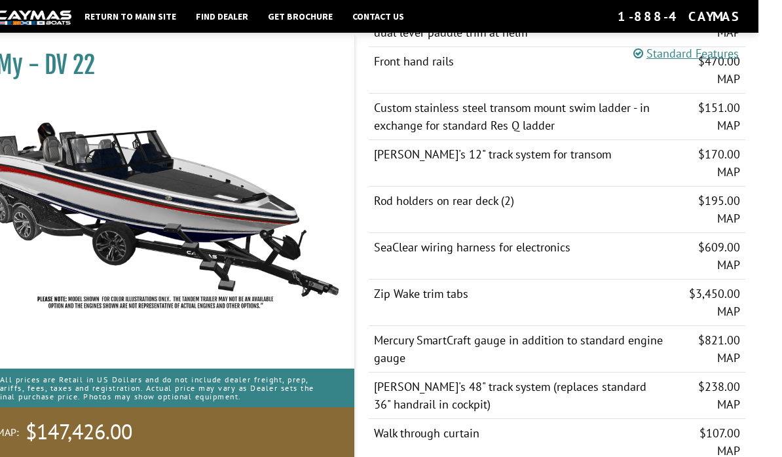
scroll to position [937, 0]
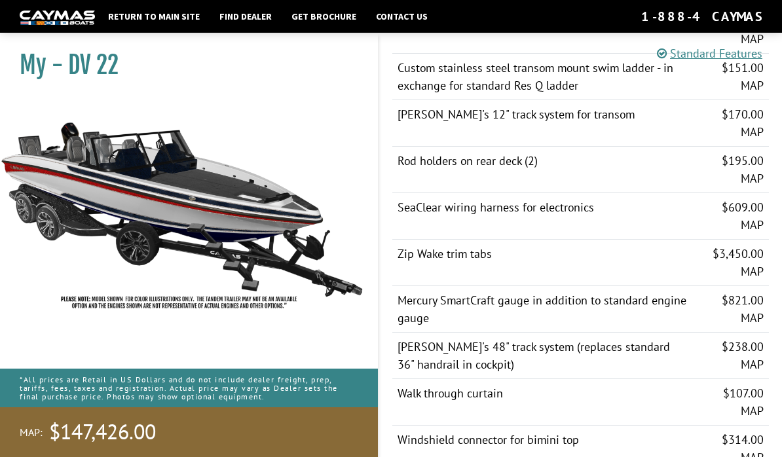
click at [40, 73] on h1 "My - DV 22" at bounding box center [182, 64] width 325 height 29
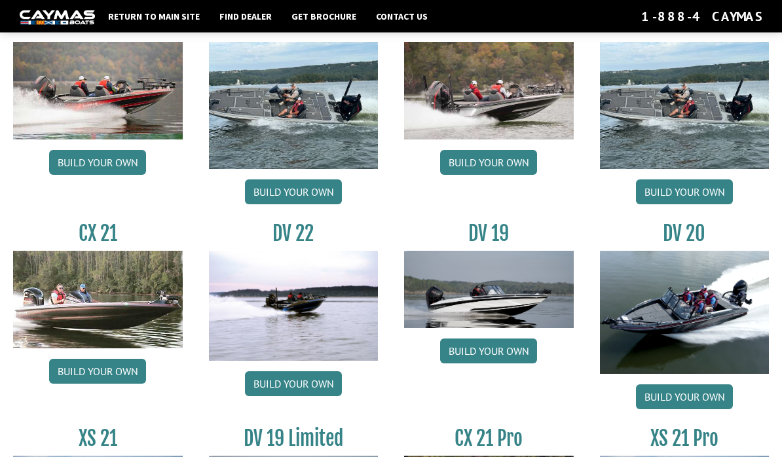
scroll to position [1267, 0]
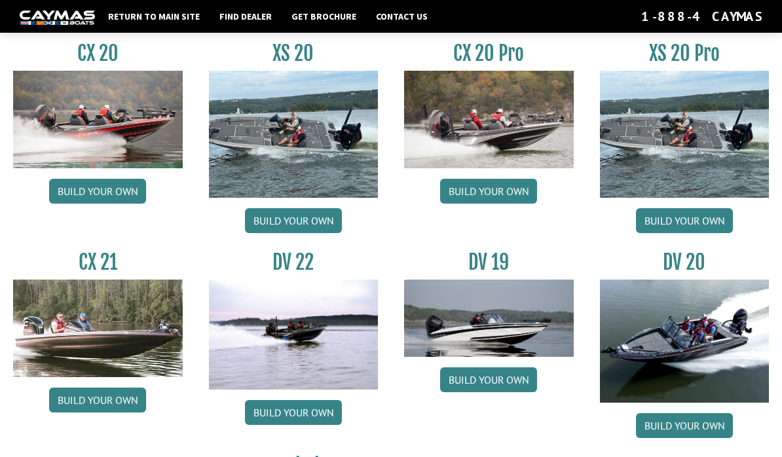
click at [291, 418] on link "Build your own" at bounding box center [293, 412] width 97 height 25
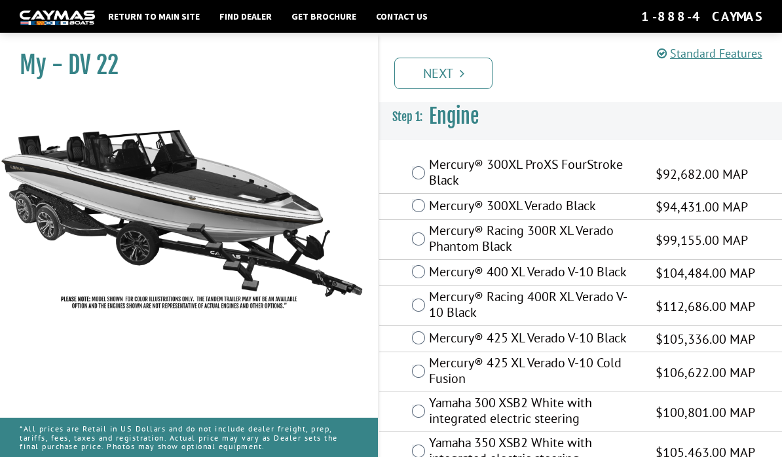
click at [463, 71] on icon "Pagination" at bounding box center [462, 73] width 5 height 13
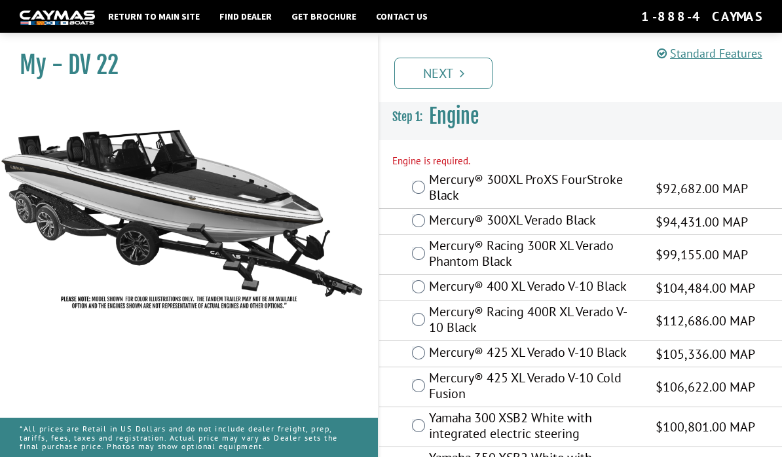
click at [432, 378] on label "Mercury® 425 XL Verado V-10 Cold Fusion" at bounding box center [534, 387] width 210 height 35
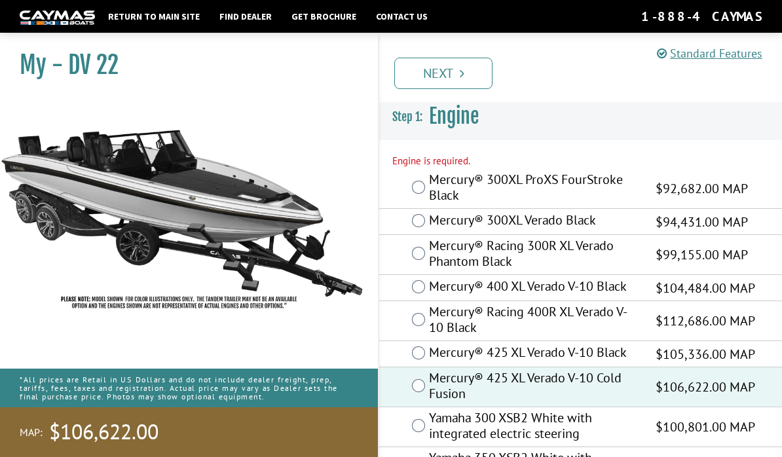
scroll to position [43, 0]
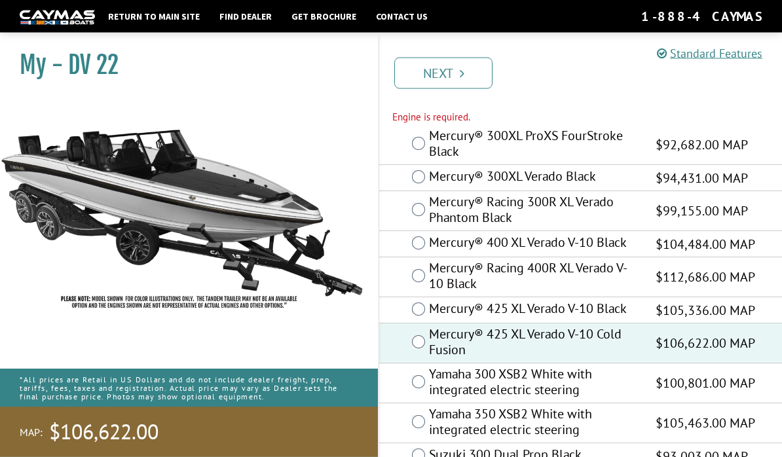
click at [460, 75] on icon "Pagination" at bounding box center [462, 73] width 5 height 13
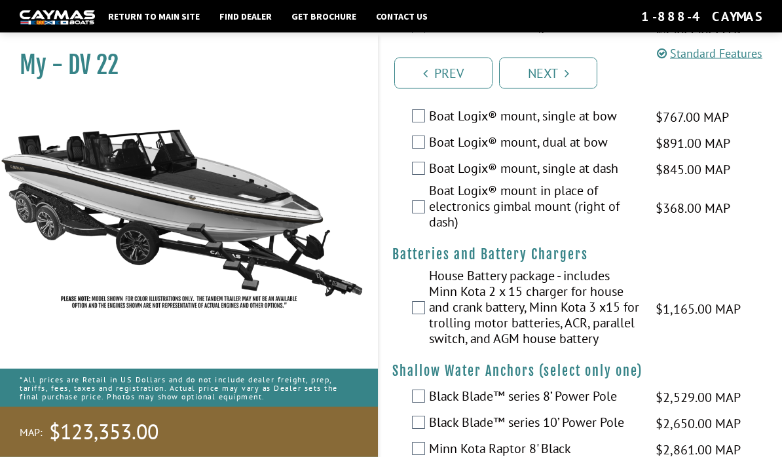
scroll to position [1224, 0]
